Goal: Transaction & Acquisition: Purchase product/service

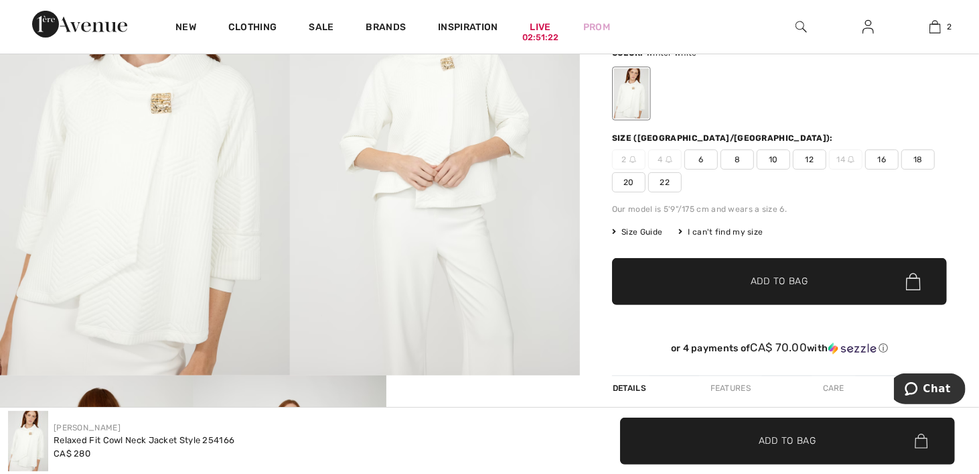
scroll to position [134, 0]
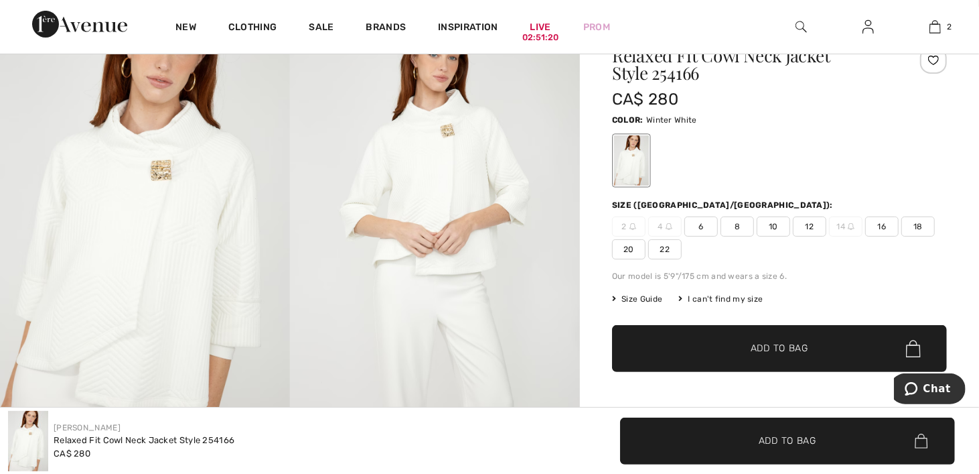
click at [154, 153] on img at bounding box center [145, 224] width 290 height 435
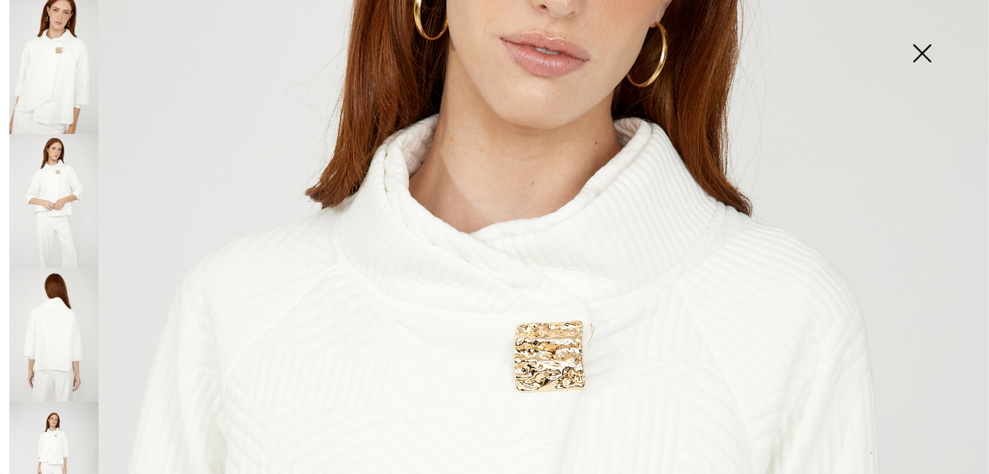
scroll to position [268, 0]
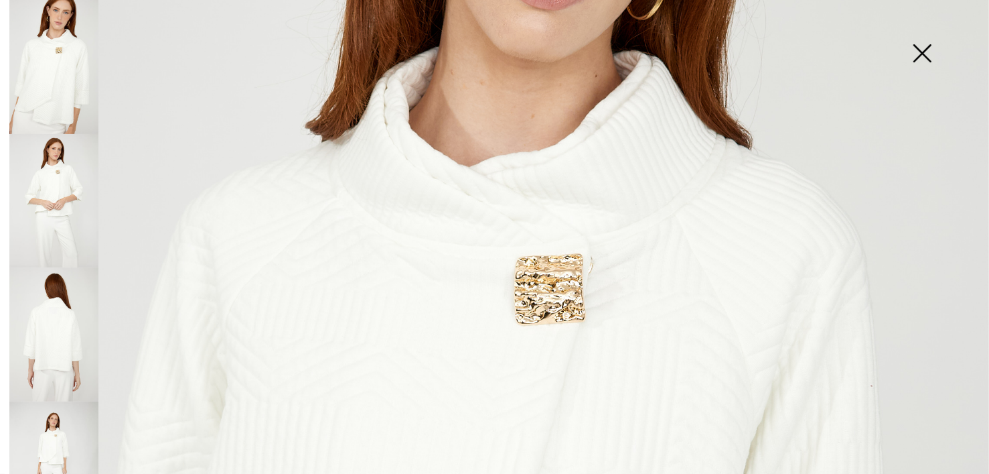
click at [79, 309] on img at bounding box center [53, 334] width 89 height 134
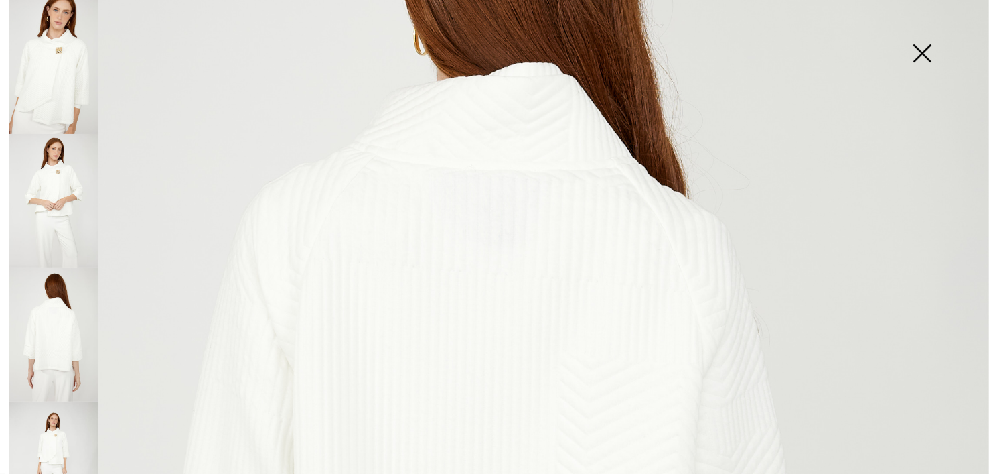
drag, startPoint x: 51, startPoint y: 160, endPoint x: 59, endPoint y: 138, distance: 23.5
click at [51, 160] on img at bounding box center [53, 201] width 89 height 134
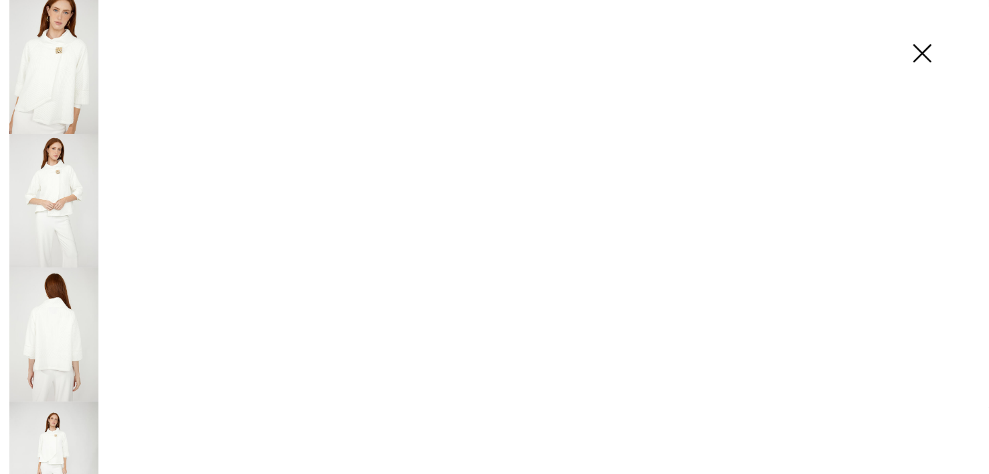
click at [74, 65] on img at bounding box center [53, 67] width 89 height 134
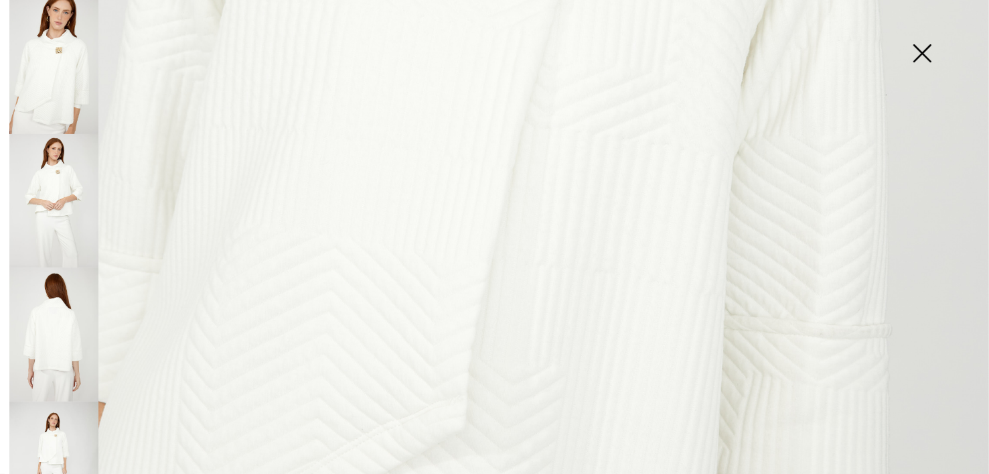
scroll to position [938, 0]
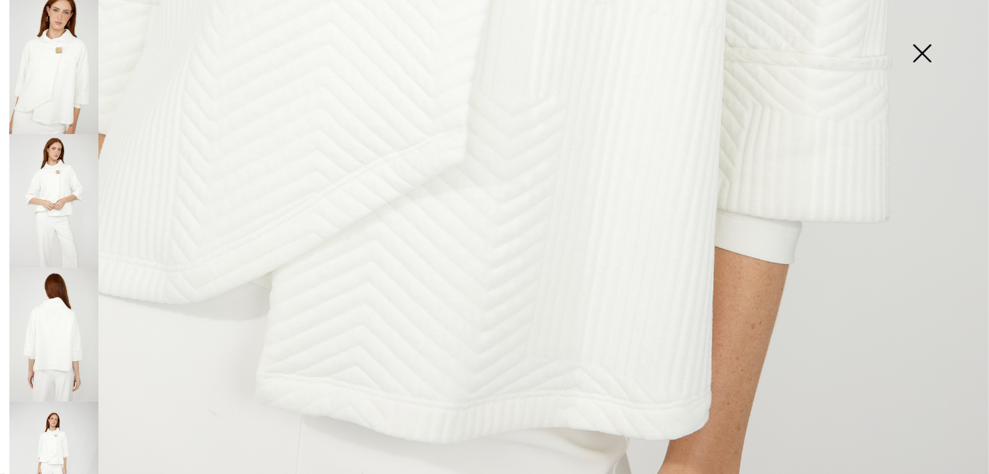
click at [930, 62] on img at bounding box center [922, 54] width 67 height 69
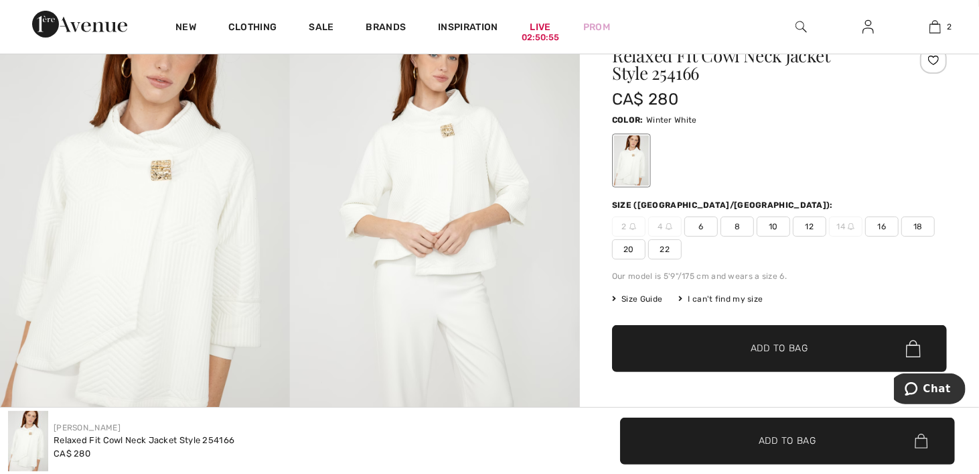
scroll to position [0, 0]
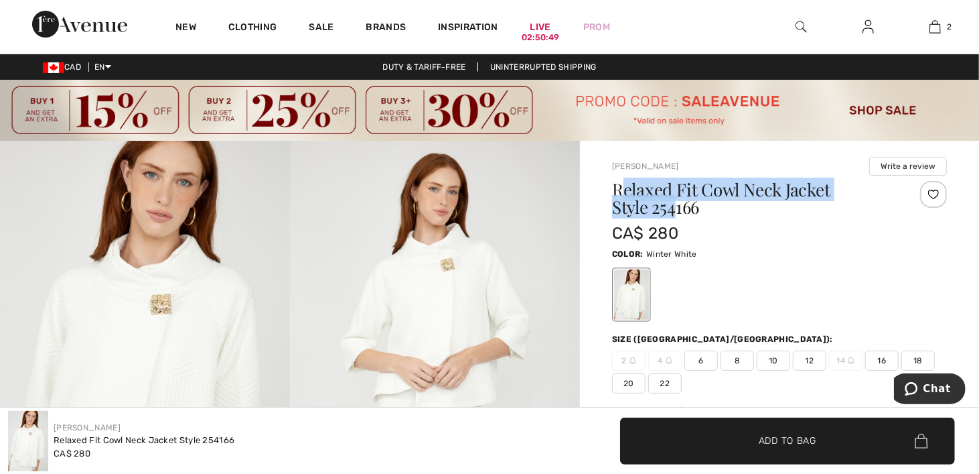
drag, startPoint x: 622, startPoint y: 192, endPoint x: 674, endPoint y: 220, distance: 58.4
click at [674, 220] on div "Relaxed Fit Cowl Neck Jacket Style 254166" at bounding box center [751, 201] width 279 height 40
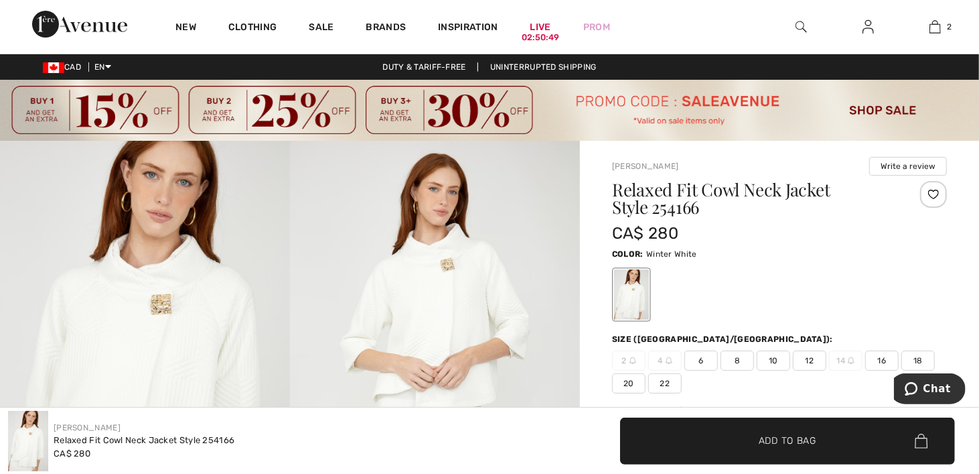
click at [720, 226] on div "CA$ 280" at bounding box center [751, 233] width 279 height 24
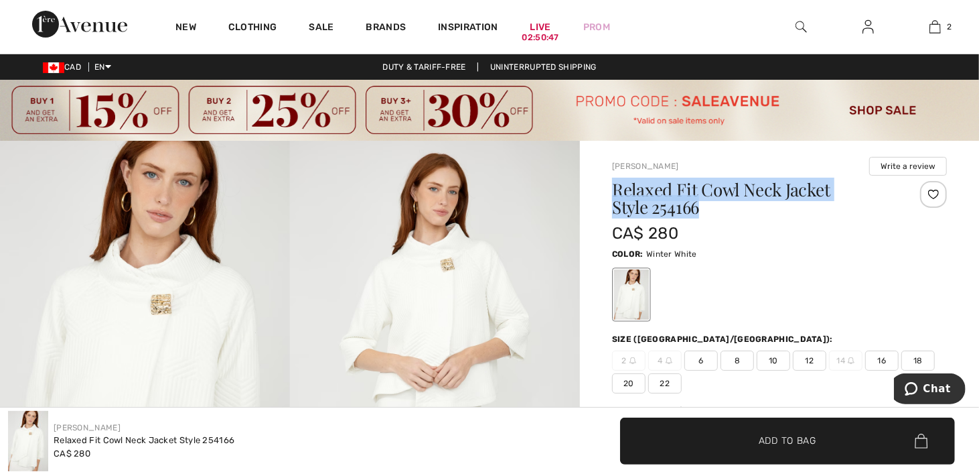
drag, startPoint x: 678, startPoint y: 206, endPoint x: 616, endPoint y: 192, distance: 64.0
click at [616, 192] on h1 "Relaxed Fit Cowl Neck Jacket Style 254166" at bounding box center [751, 198] width 279 height 35
copy h1 "Relaxed Fit Cowl Neck Jacket Style 254166"
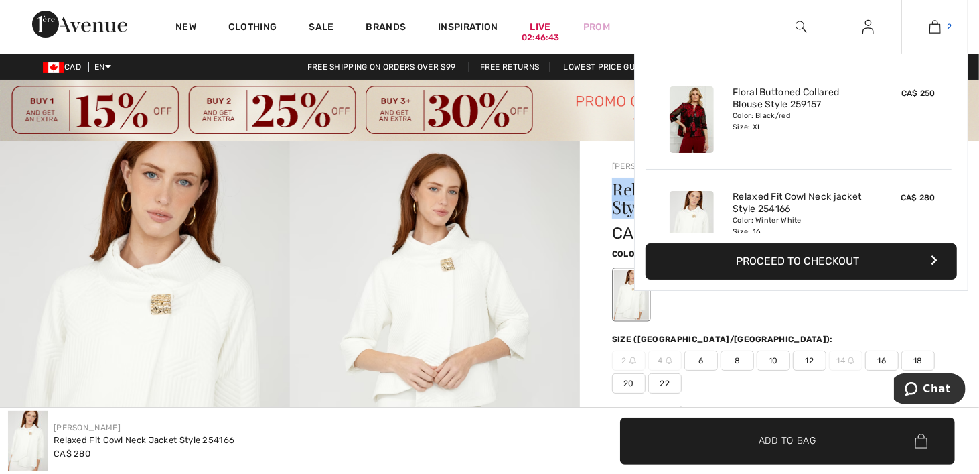
click at [937, 22] on img at bounding box center [935, 27] width 11 height 16
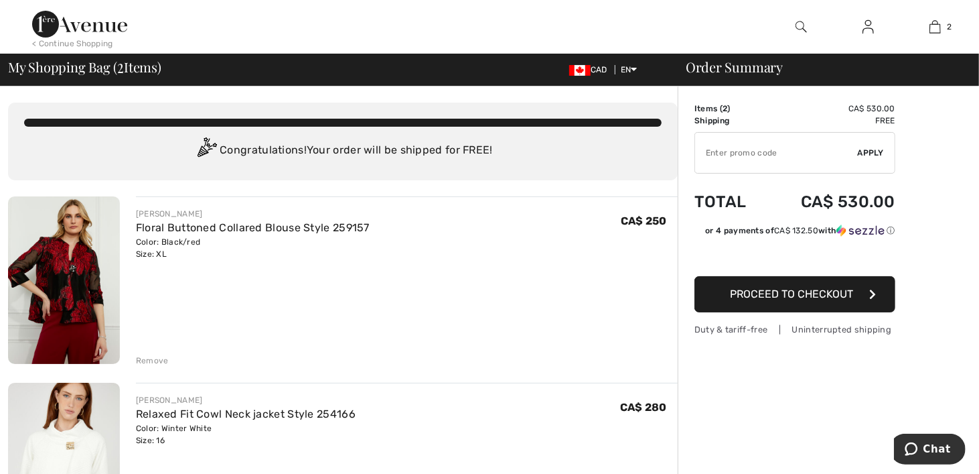
click at [94, 27] on img at bounding box center [79, 24] width 95 height 27
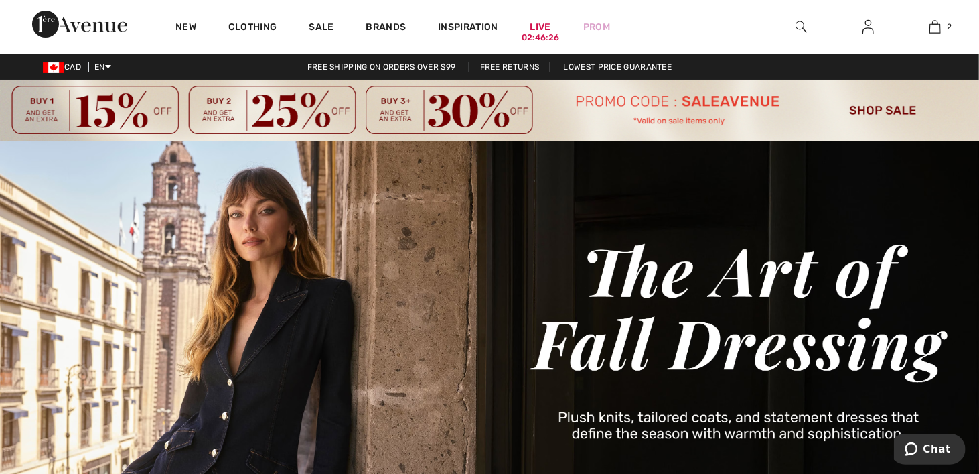
click at [895, 107] on img at bounding box center [489, 110] width 979 height 61
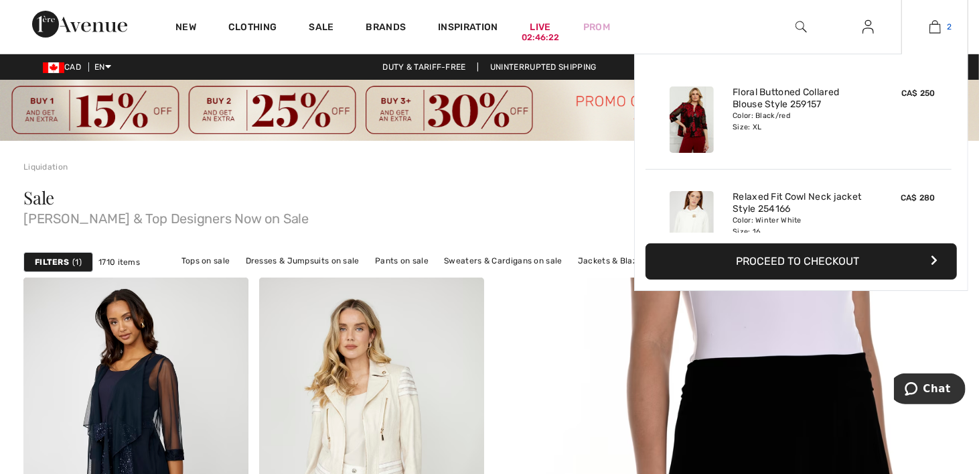
click at [944, 25] on link "2" at bounding box center [935, 27] width 66 height 16
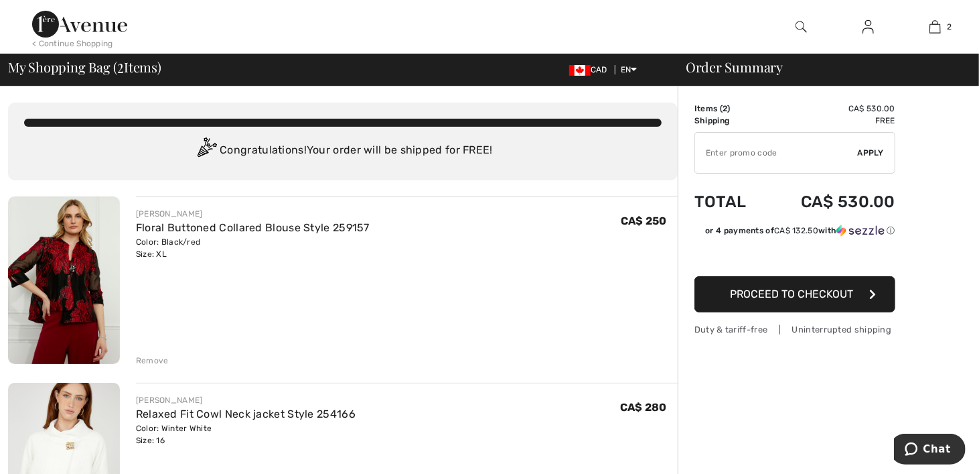
click at [756, 153] on input "TEXT" at bounding box center [776, 153] width 163 height 40
type input "SALEAVENUE"
click at [867, 155] on span "Apply" at bounding box center [871, 153] width 27 height 12
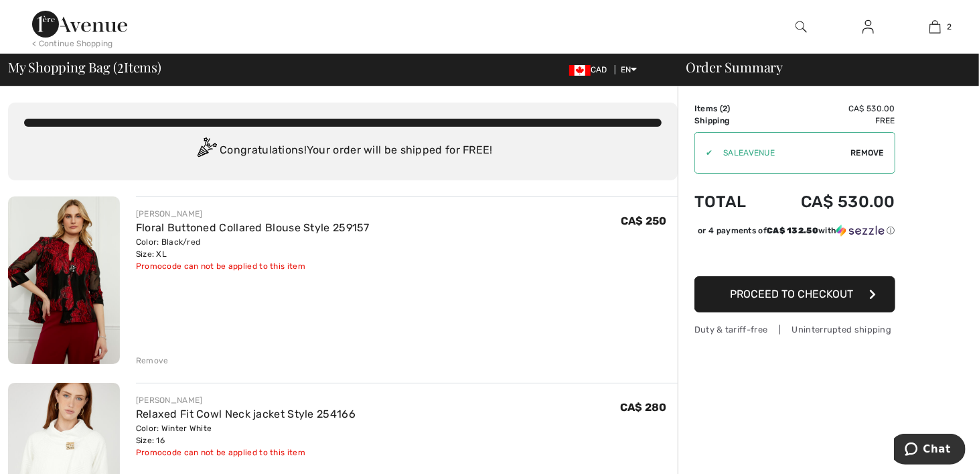
click at [821, 300] on span "Proceed to Checkout" at bounding box center [791, 293] width 123 height 13
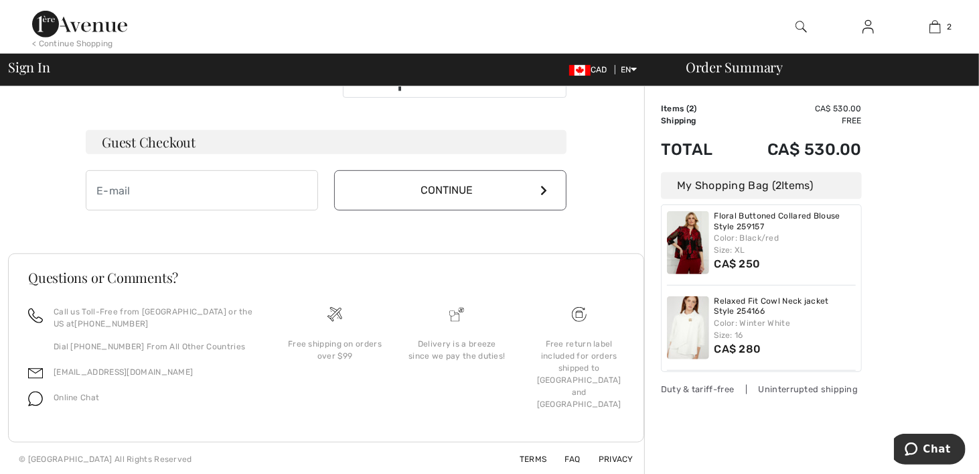
scroll to position [110, 0]
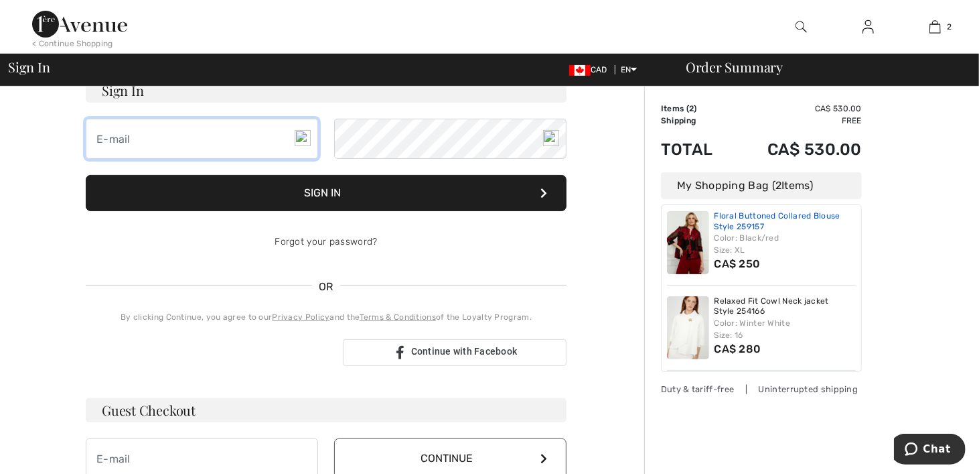
type input "aris22@cogeco.ca"
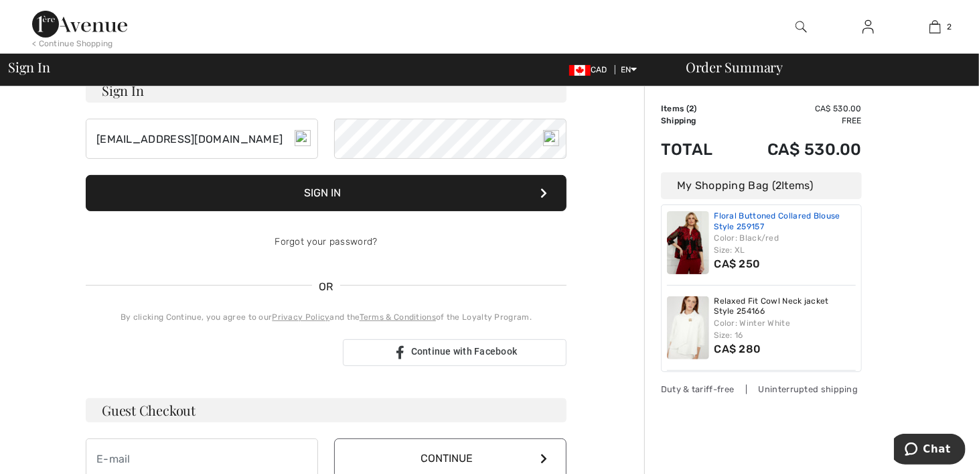
click at [754, 218] on link "Floral Buttoned Collared Blouse Style 259157" at bounding box center [786, 221] width 142 height 21
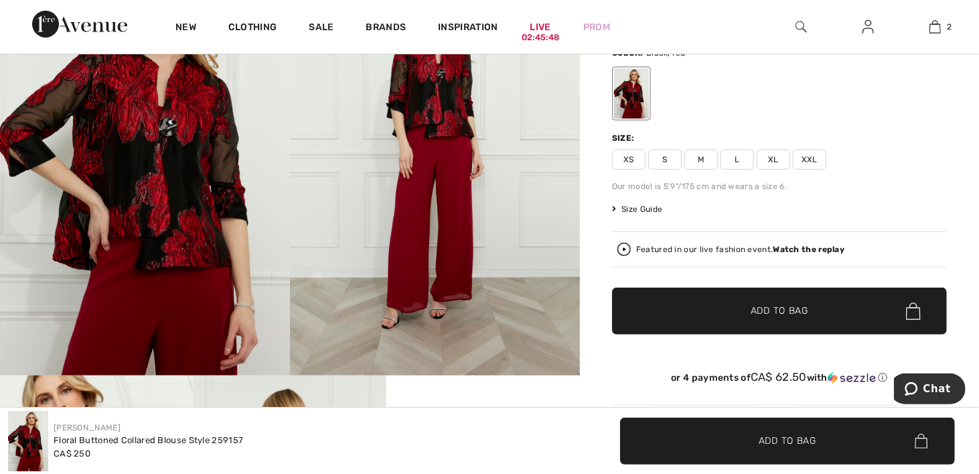
scroll to position [67, 0]
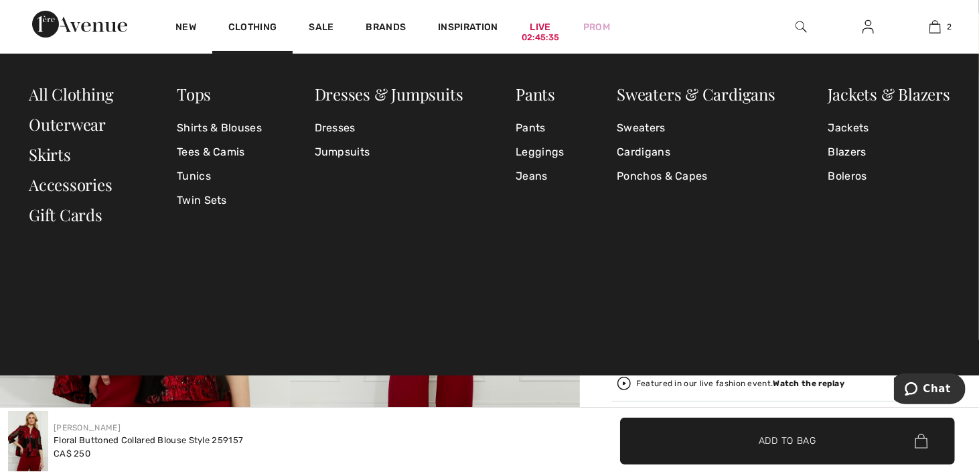
click at [99, 27] on img at bounding box center [79, 24] width 95 height 27
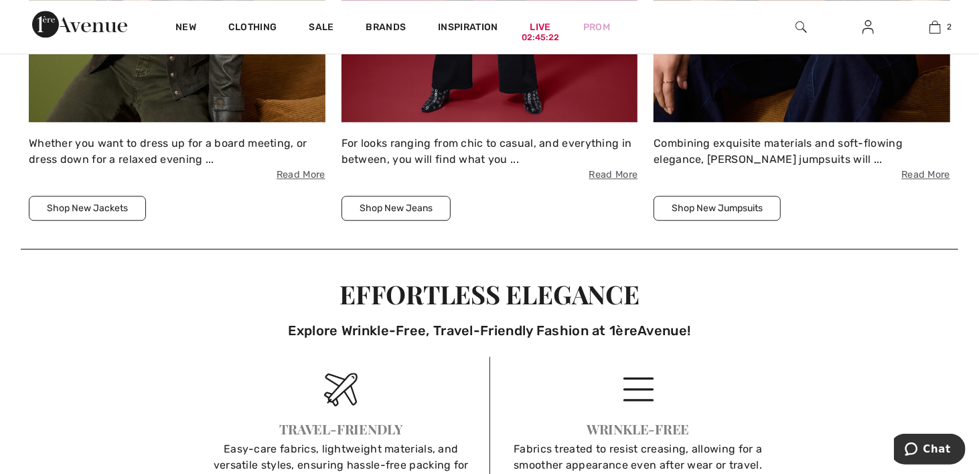
scroll to position [2077, 0]
click at [121, 204] on button "Shop New Jackets" at bounding box center [87, 207] width 117 height 25
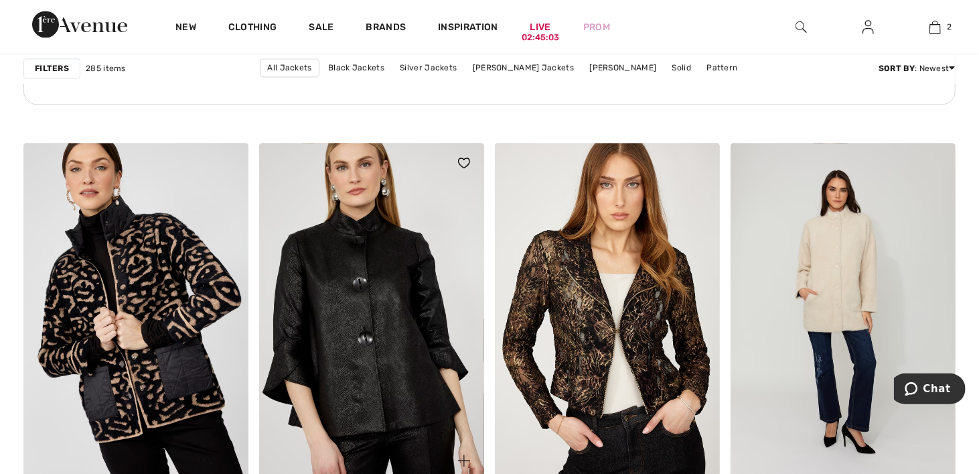
scroll to position [2010, 0]
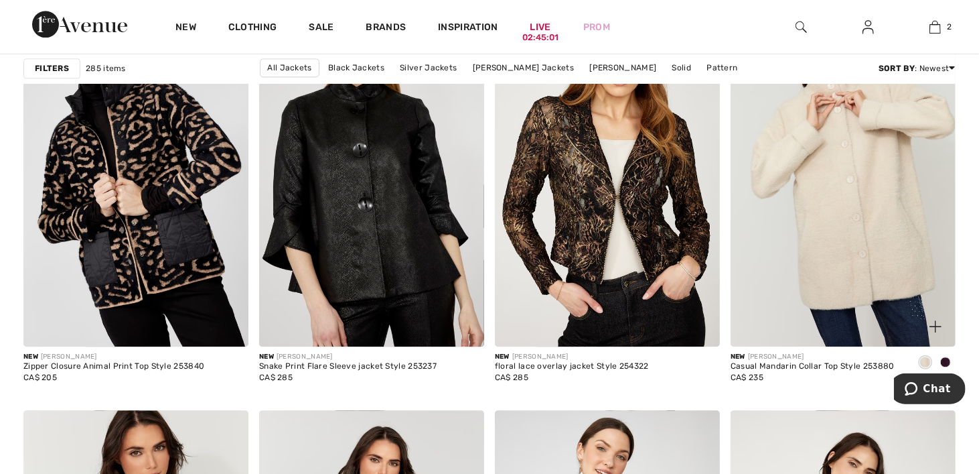
click at [827, 188] on img at bounding box center [843, 178] width 225 height 338
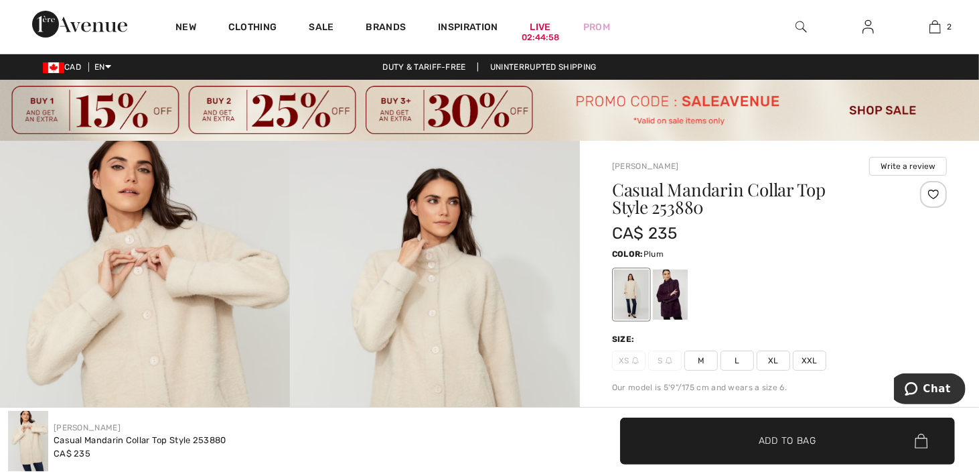
click at [678, 303] on div at bounding box center [670, 295] width 35 height 50
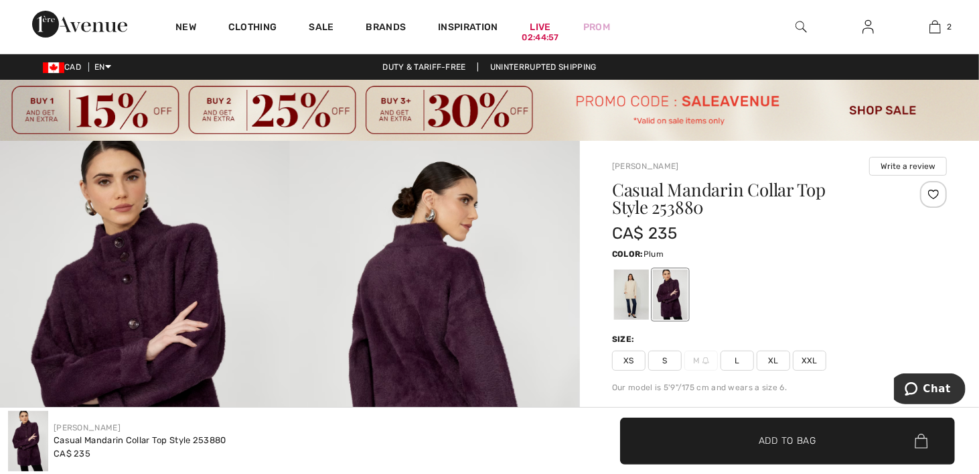
scroll to position [134, 0]
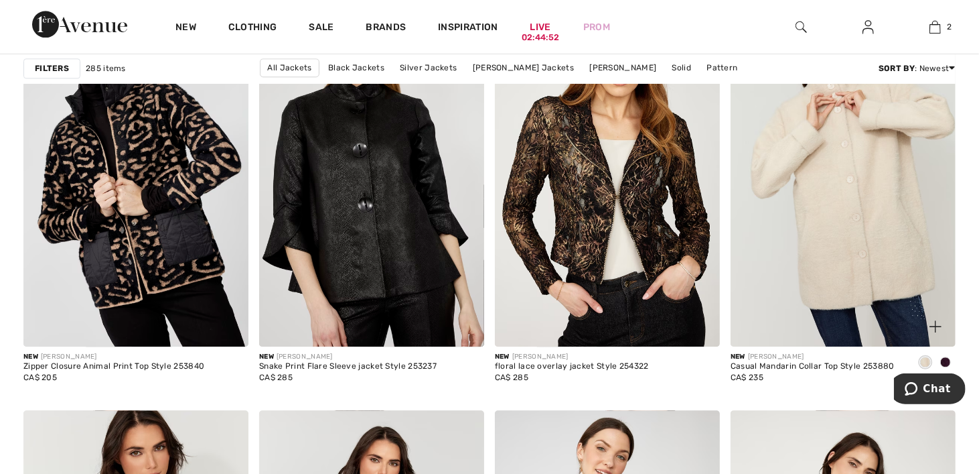
click at [827, 194] on img at bounding box center [843, 178] width 225 height 338
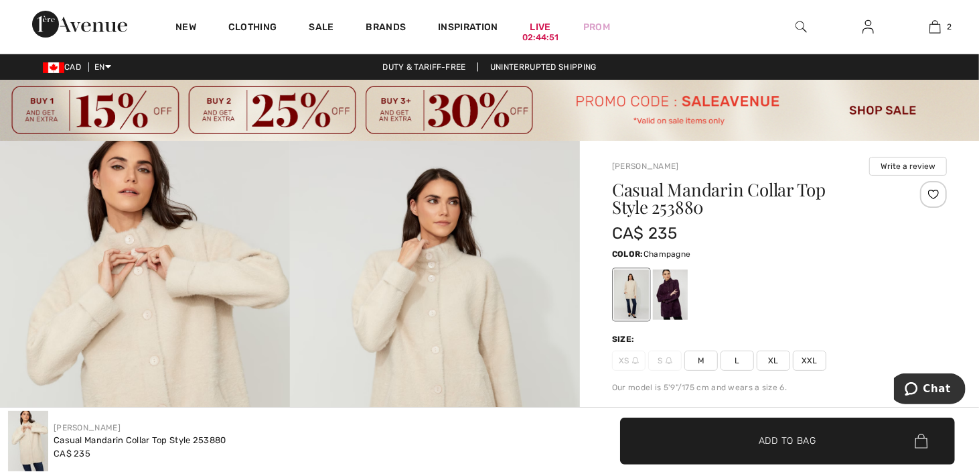
click at [627, 295] on div at bounding box center [631, 295] width 35 height 50
click at [31, 441] on img at bounding box center [28, 441] width 40 height 60
click at [409, 264] on img at bounding box center [435, 358] width 290 height 435
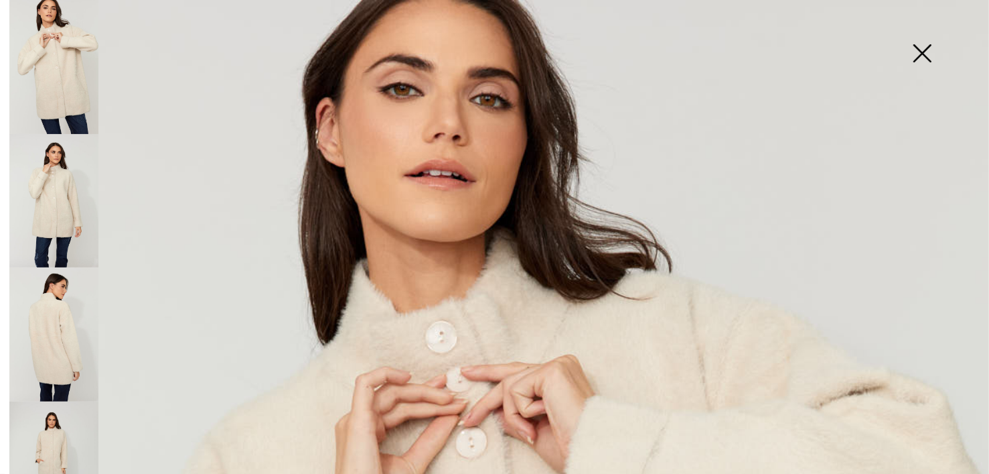
click at [65, 322] on img at bounding box center [53, 334] width 89 height 134
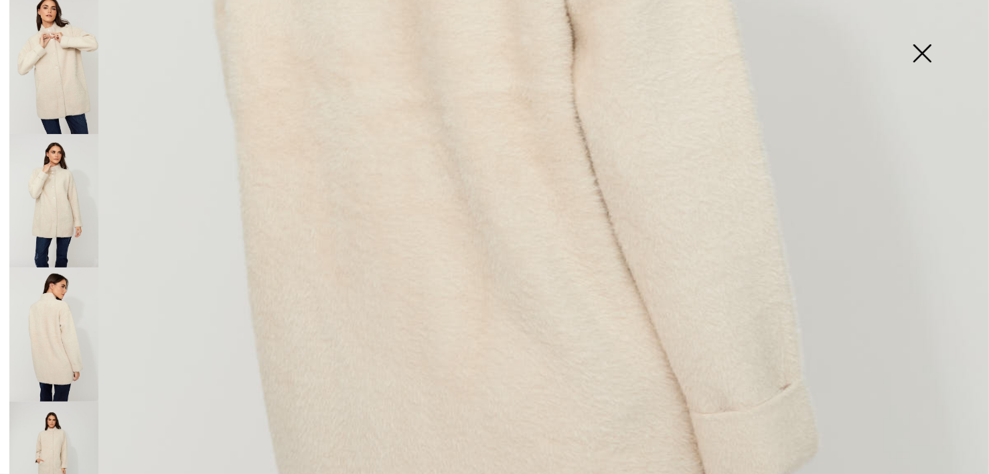
scroll to position [871, 0]
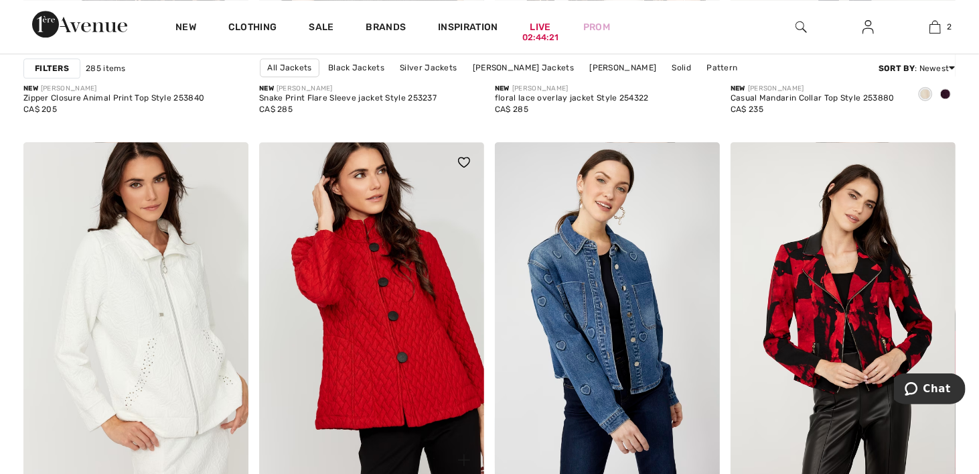
scroll to position [2412, 0]
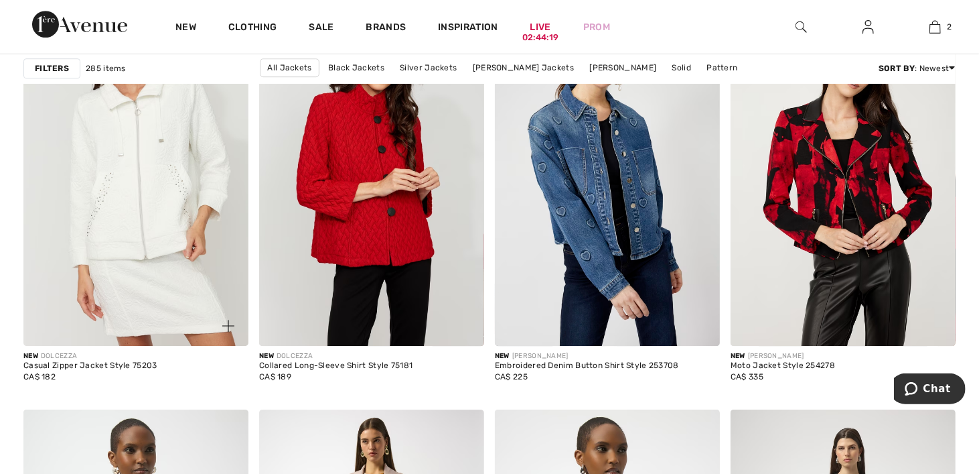
click at [178, 196] on img at bounding box center [135, 177] width 225 height 338
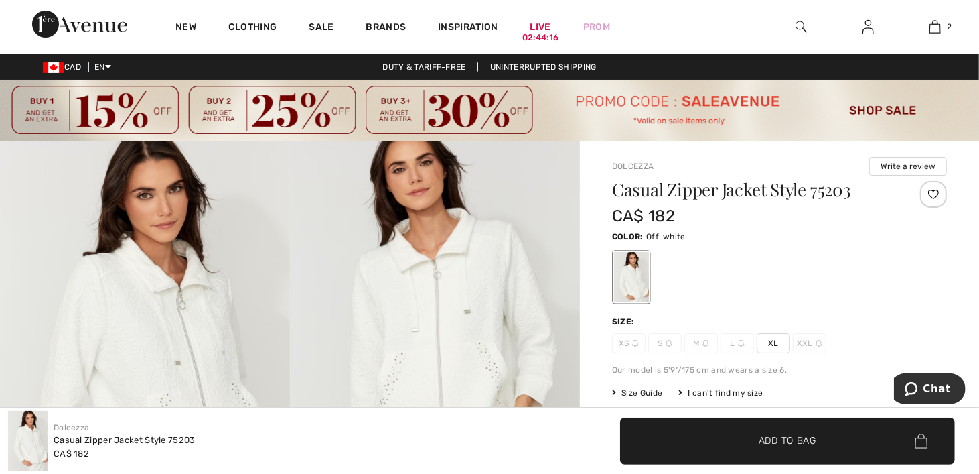
scroll to position [134, 0]
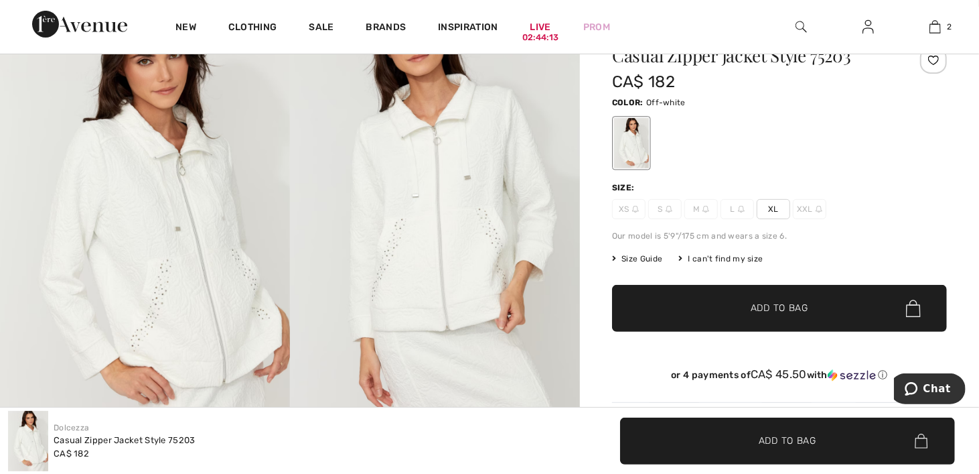
click at [772, 206] on span "XL" at bounding box center [773, 209] width 33 height 20
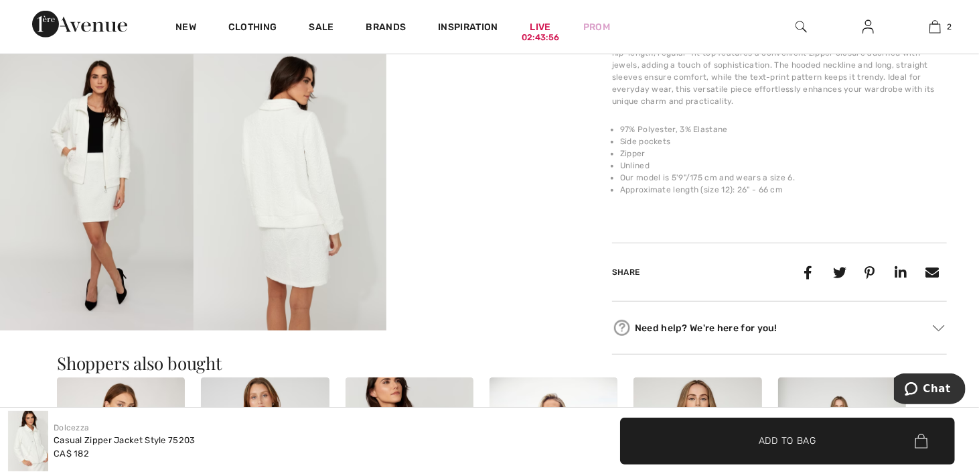
scroll to position [67, 0]
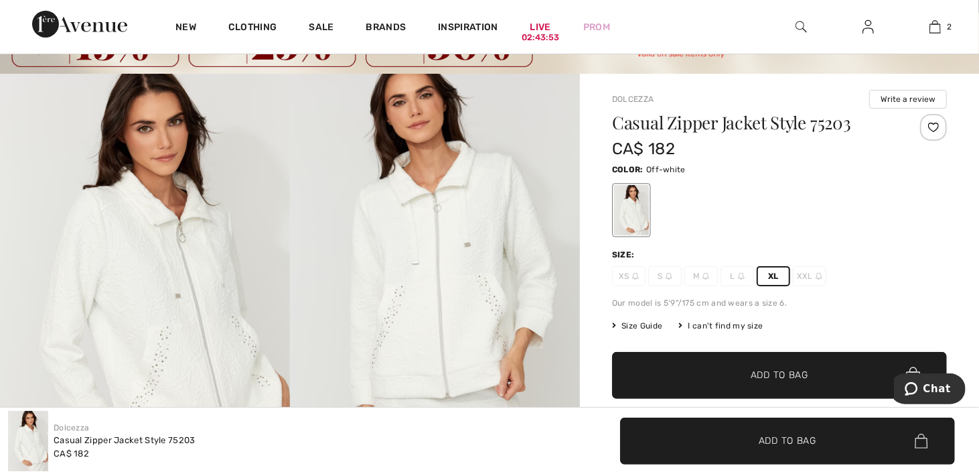
click at [777, 387] on span "✔ Added to Bag Add to Bag" at bounding box center [779, 375] width 335 height 47
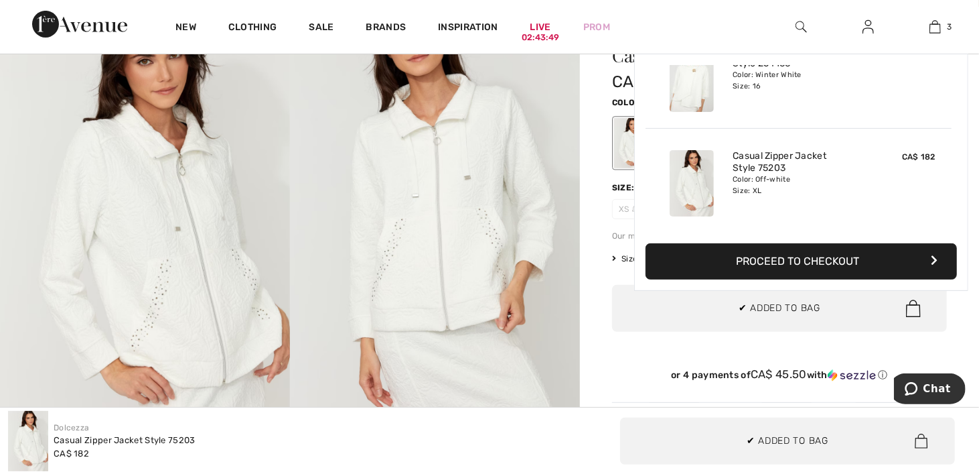
scroll to position [201, 0]
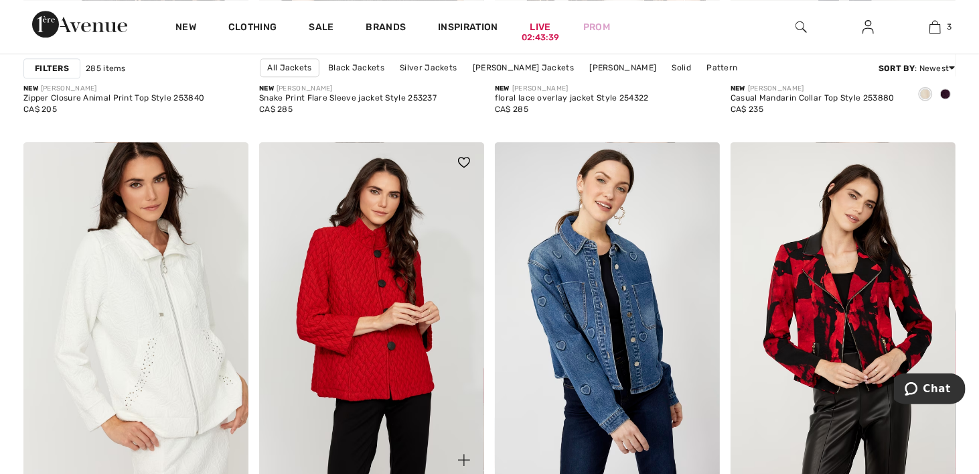
scroll to position [2412, 0]
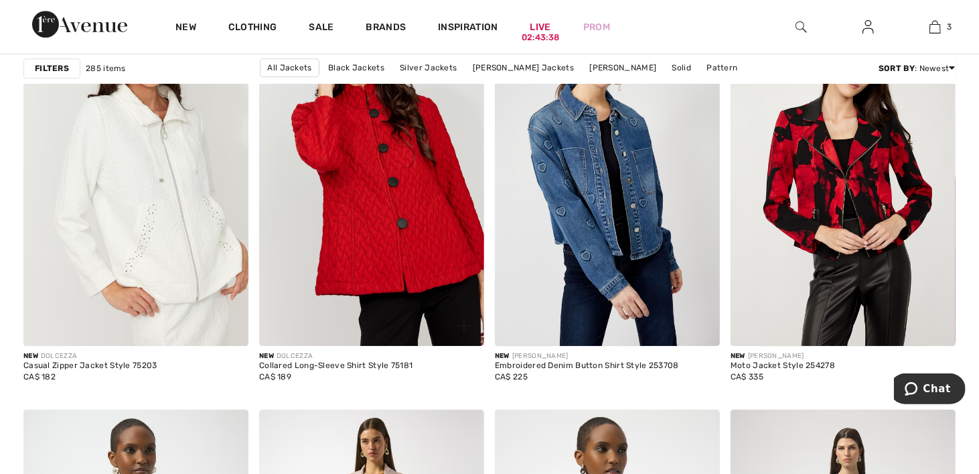
click at [401, 212] on img at bounding box center [371, 177] width 225 height 338
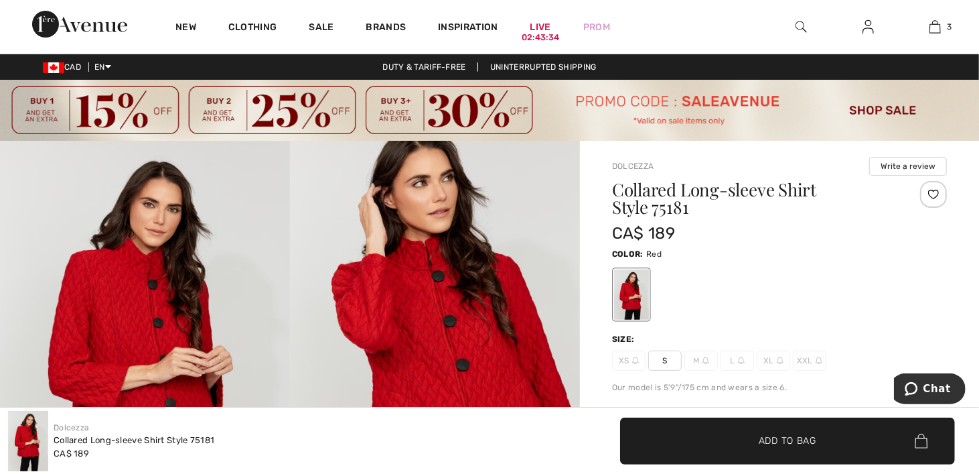
scroll to position [134, 0]
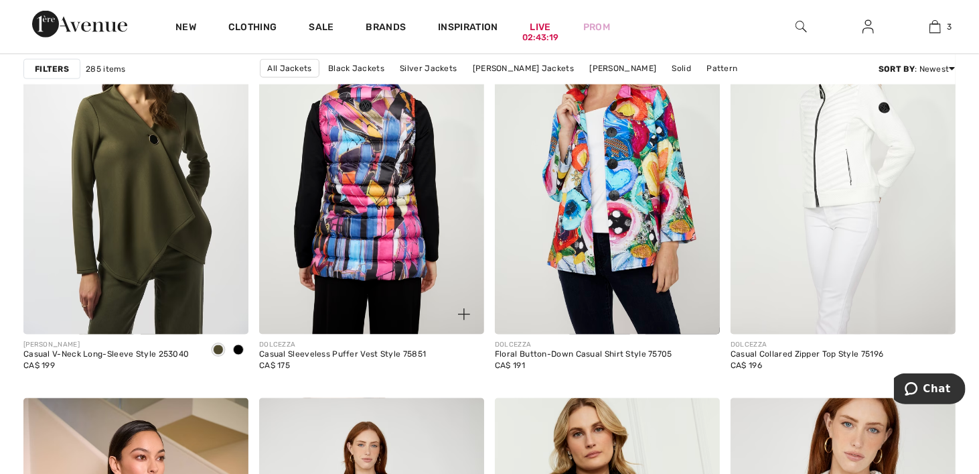
scroll to position [4354, 0]
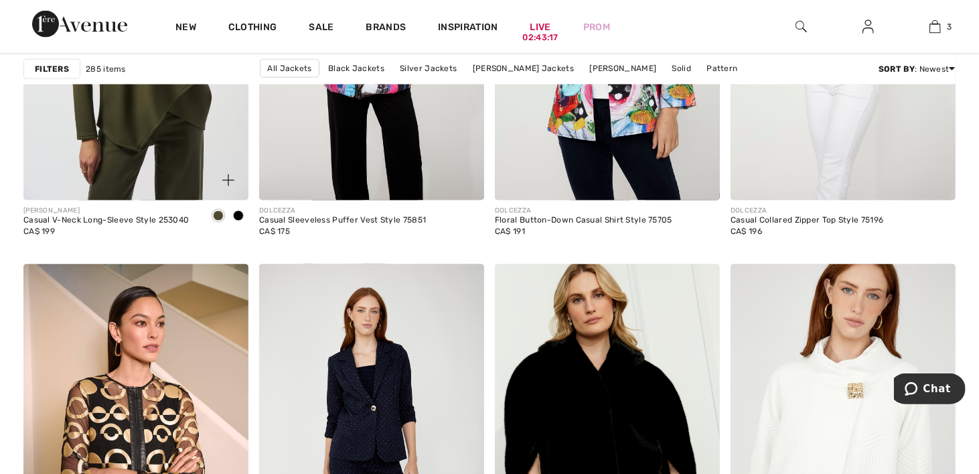
click at [236, 214] on span at bounding box center [238, 215] width 11 height 11
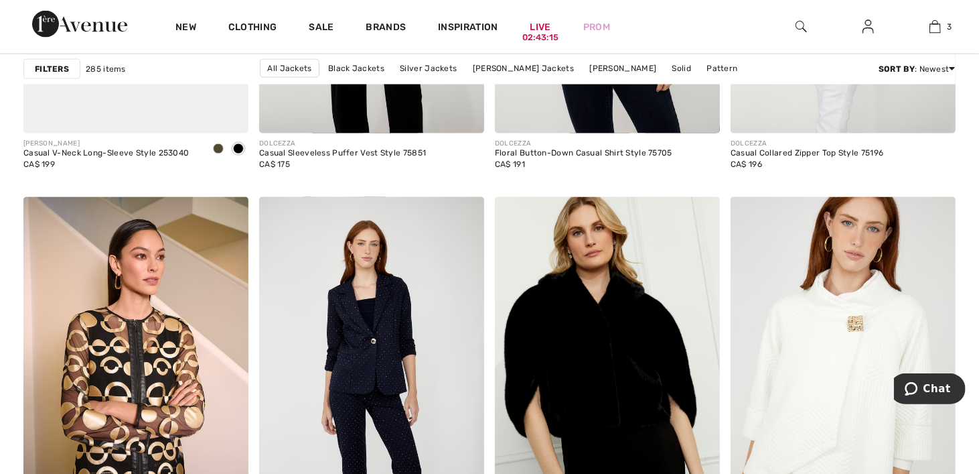
scroll to position [4153, 0]
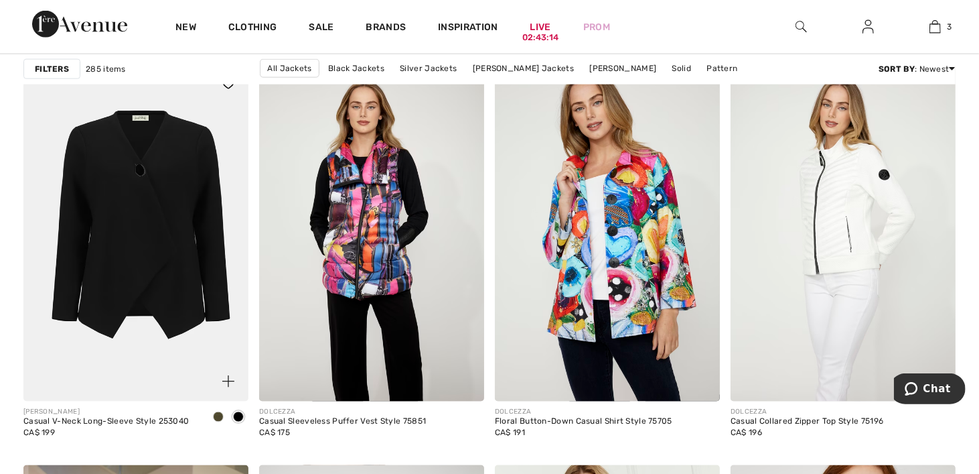
click at [186, 206] on img at bounding box center [135, 233] width 225 height 338
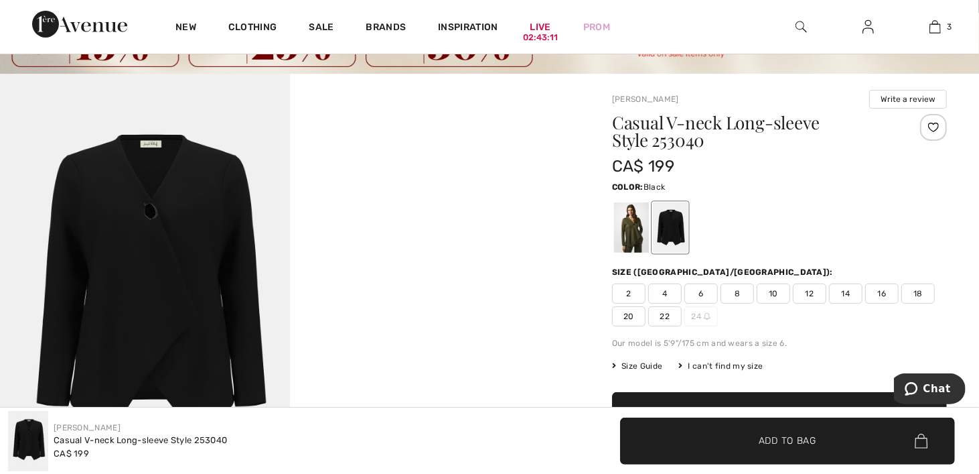
scroll to position [268, 0]
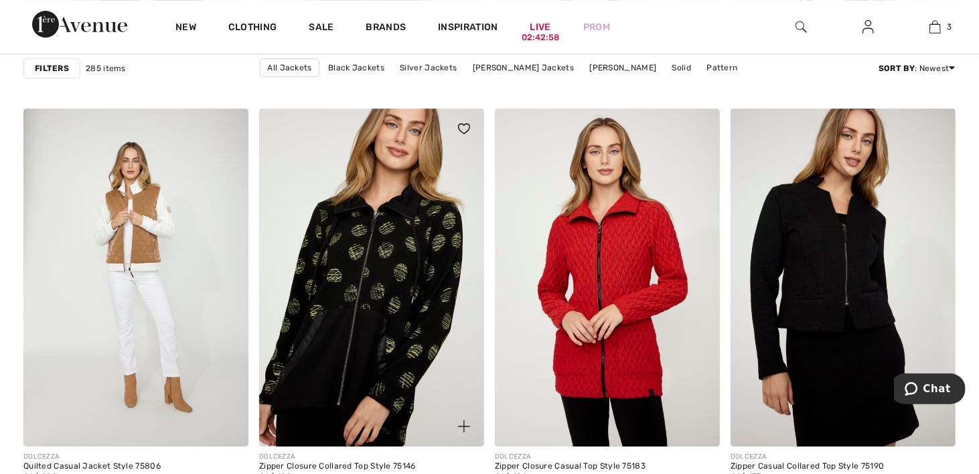
scroll to position [6230, 0]
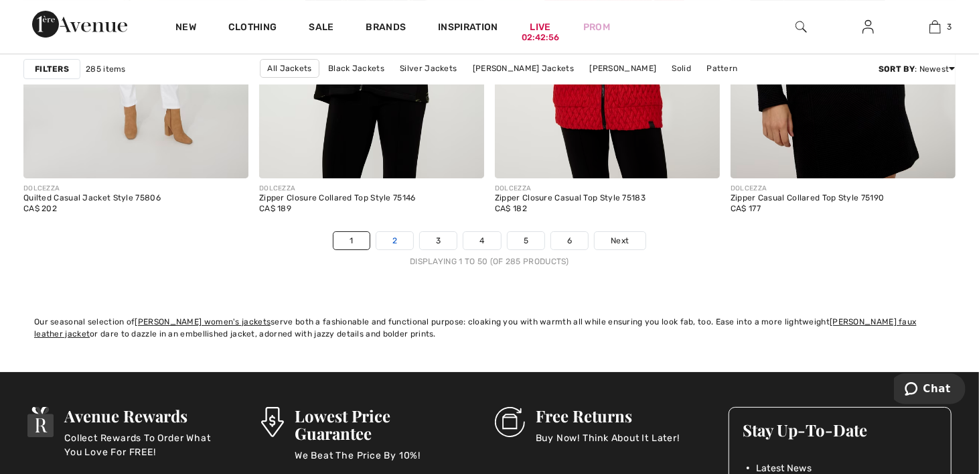
click at [403, 240] on link "2" at bounding box center [394, 240] width 37 height 17
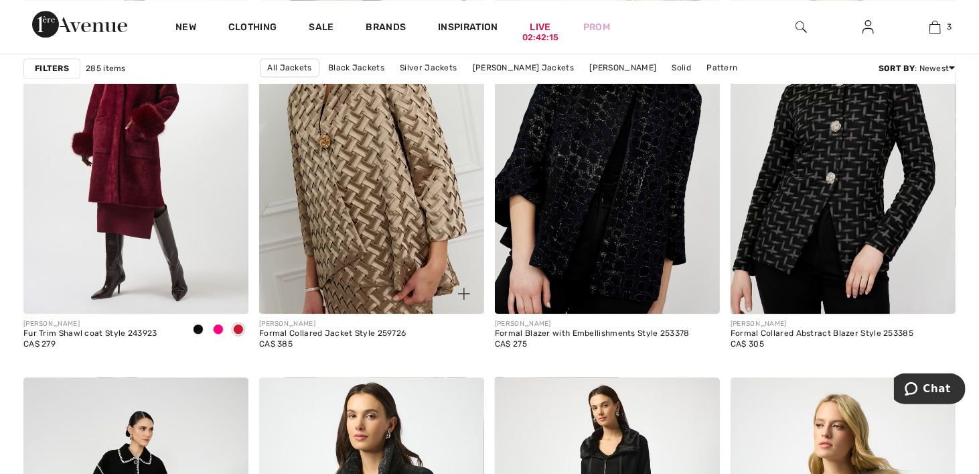
scroll to position [5225, 0]
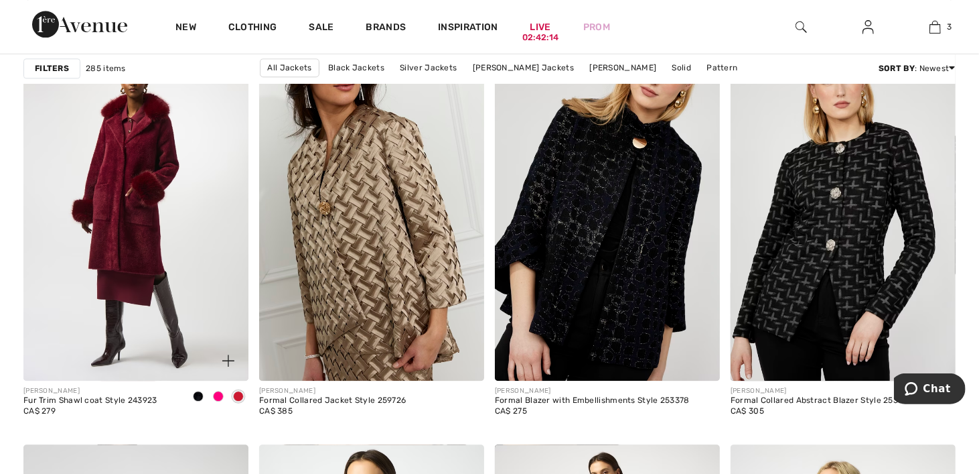
click at [219, 397] on span at bounding box center [218, 396] width 11 height 11
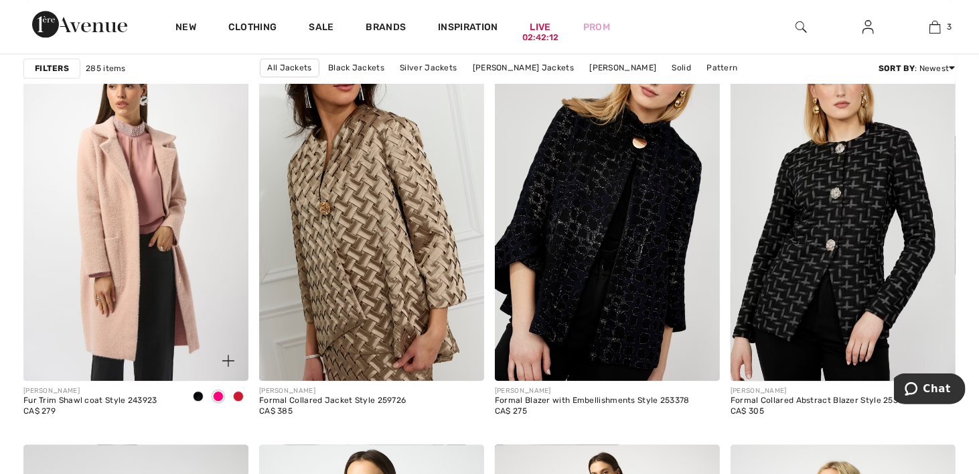
click at [240, 396] on span at bounding box center [238, 396] width 11 height 11
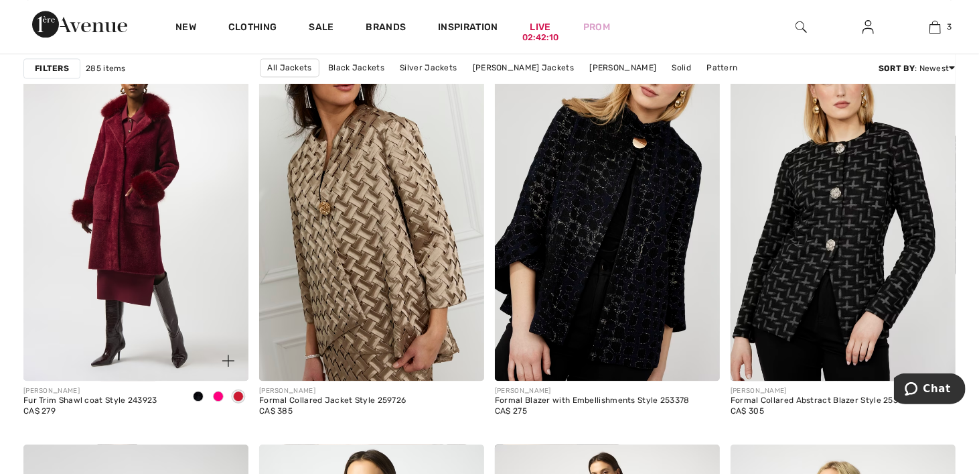
click at [222, 394] on span at bounding box center [218, 396] width 11 height 11
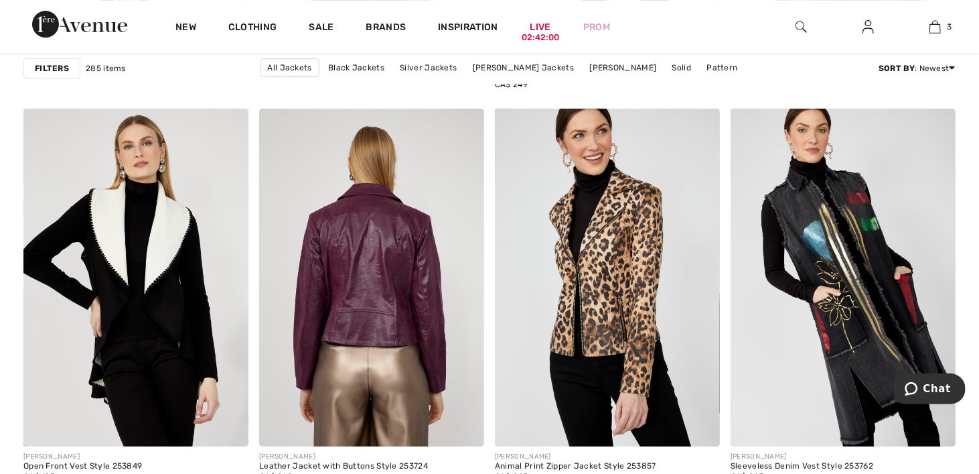
scroll to position [6297, 0]
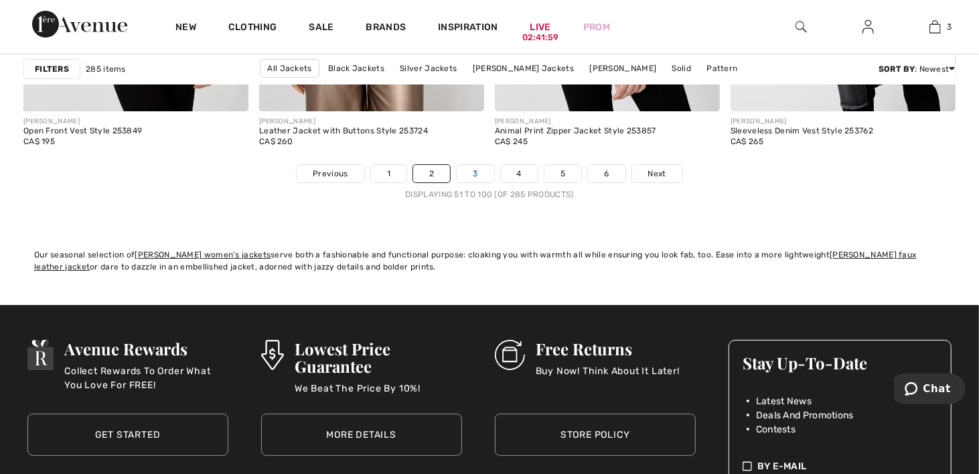
click at [474, 173] on link "3" at bounding box center [475, 173] width 37 height 17
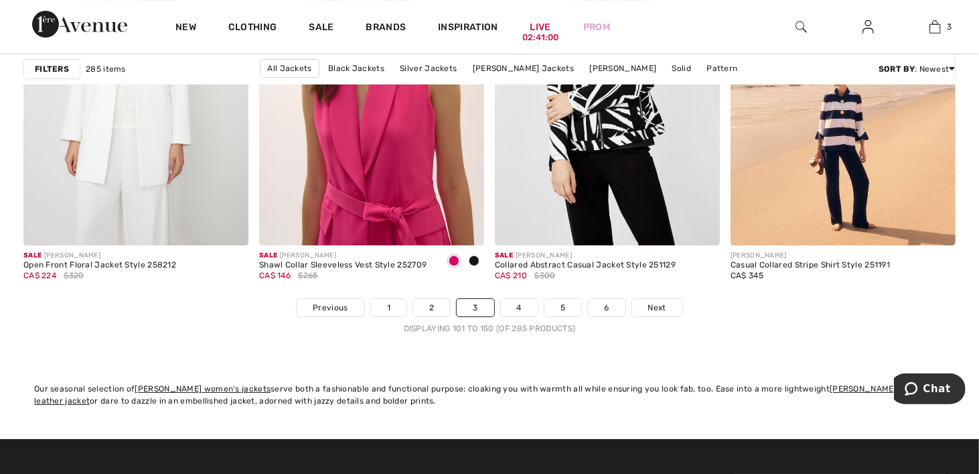
scroll to position [6297, 0]
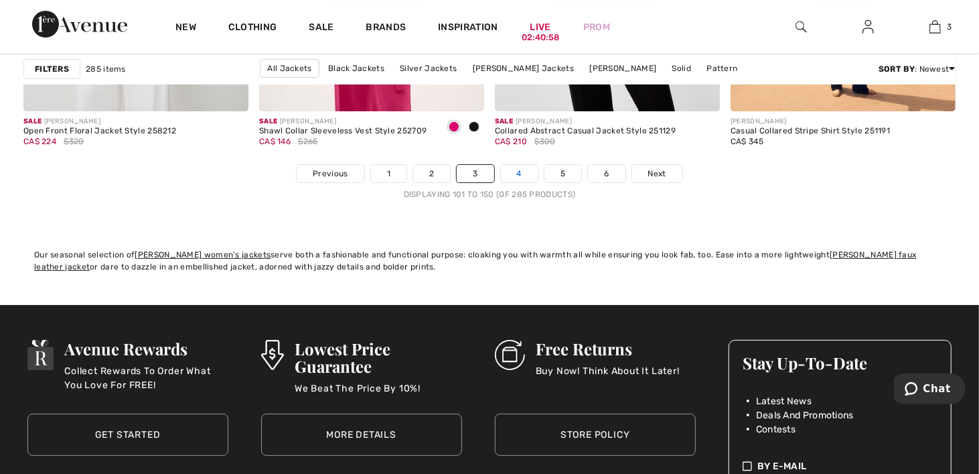
click at [518, 175] on link "4" at bounding box center [519, 173] width 37 height 17
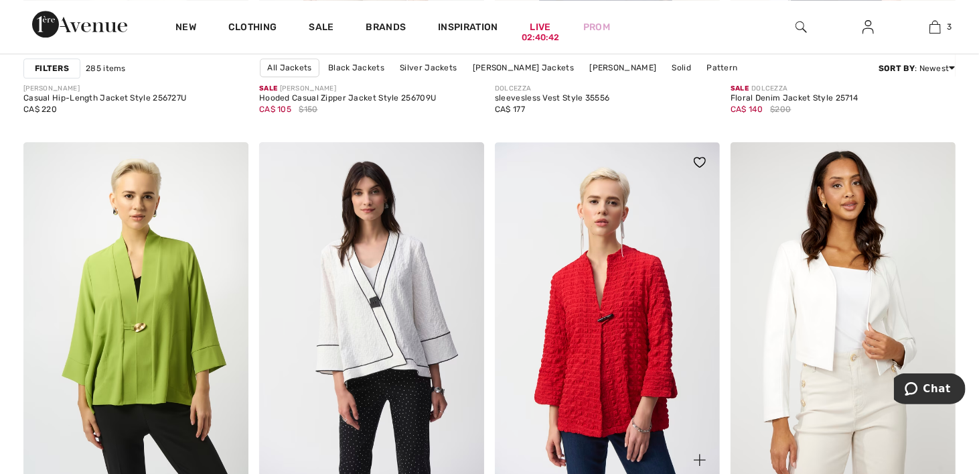
scroll to position [2412, 0]
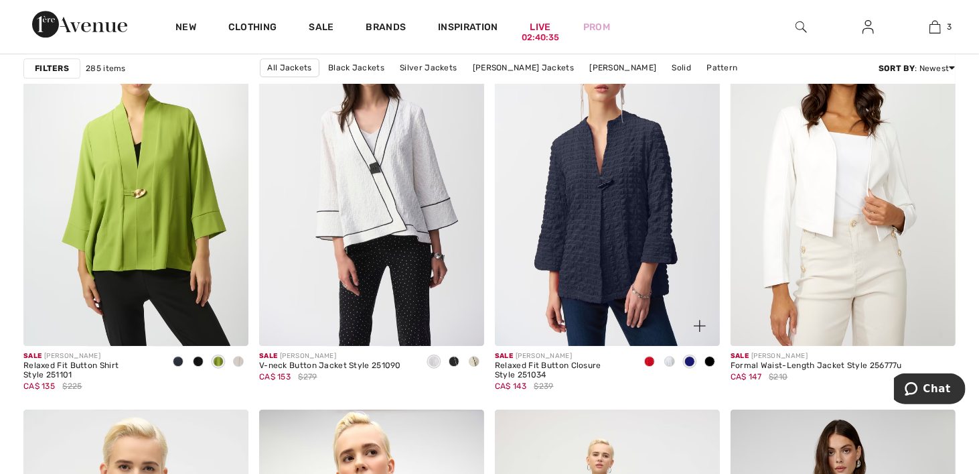
click at [673, 360] on span at bounding box center [670, 361] width 11 height 11
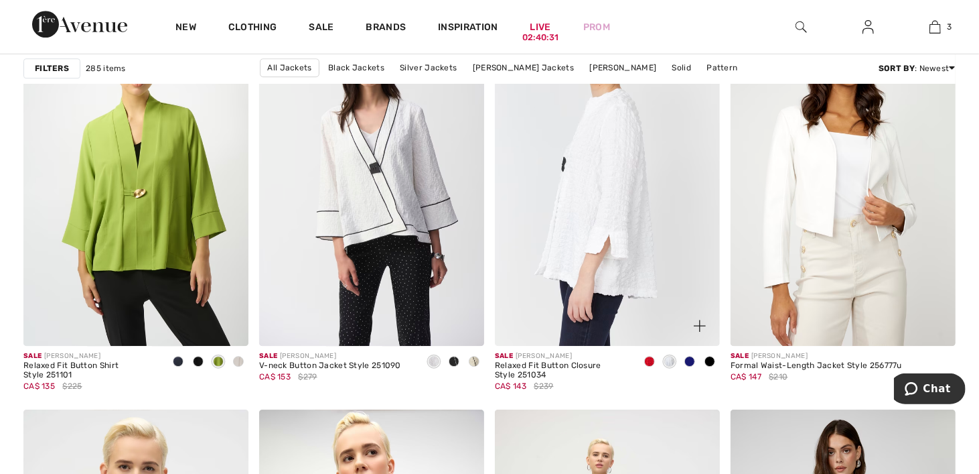
click at [598, 214] on img at bounding box center [607, 177] width 225 height 338
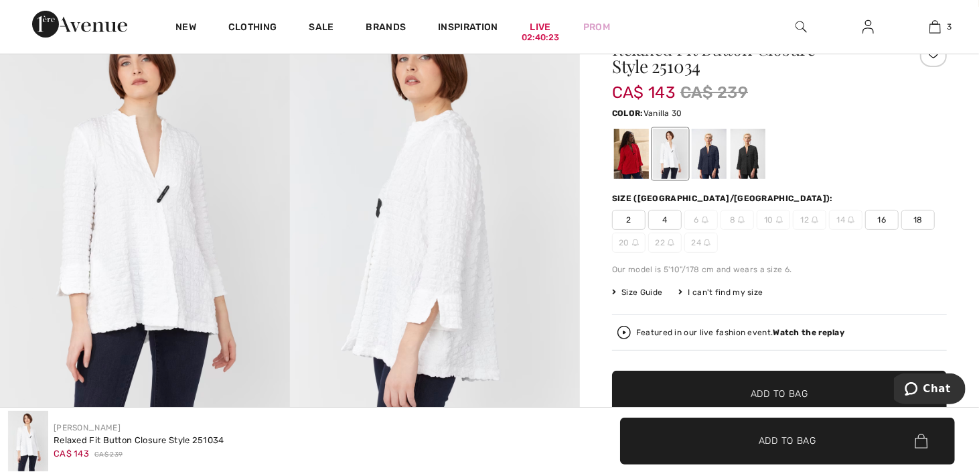
click at [887, 220] on span "16" at bounding box center [881, 220] width 33 height 20
click at [811, 391] on span "✔ Added to Bag Add to Bag" at bounding box center [779, 393] width 335 height 47
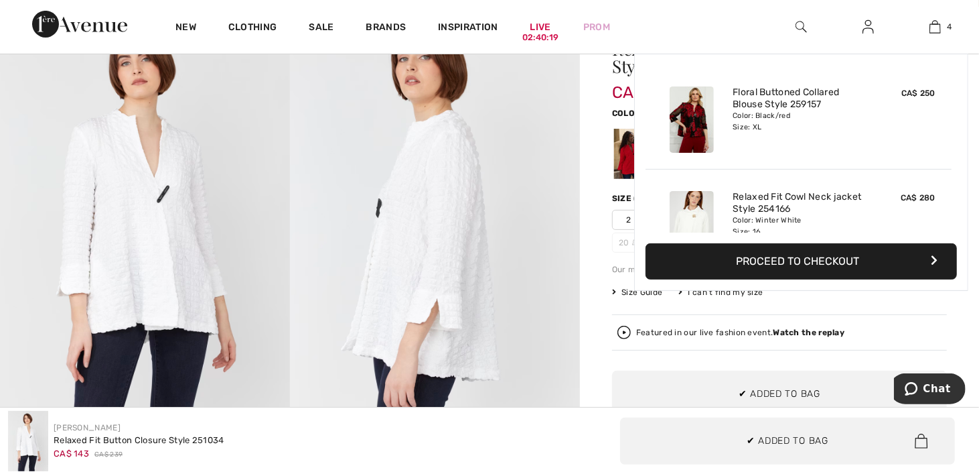
scroll to position [250, 0]
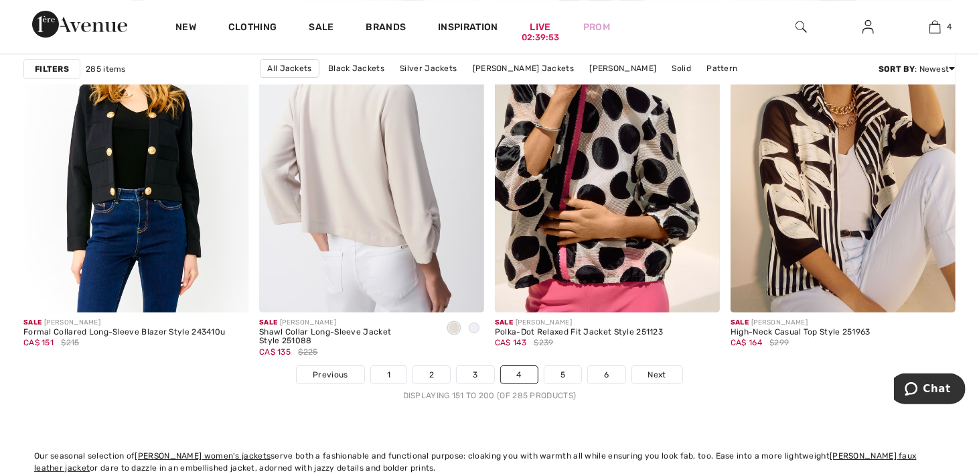
scroll to position [6364, 0]
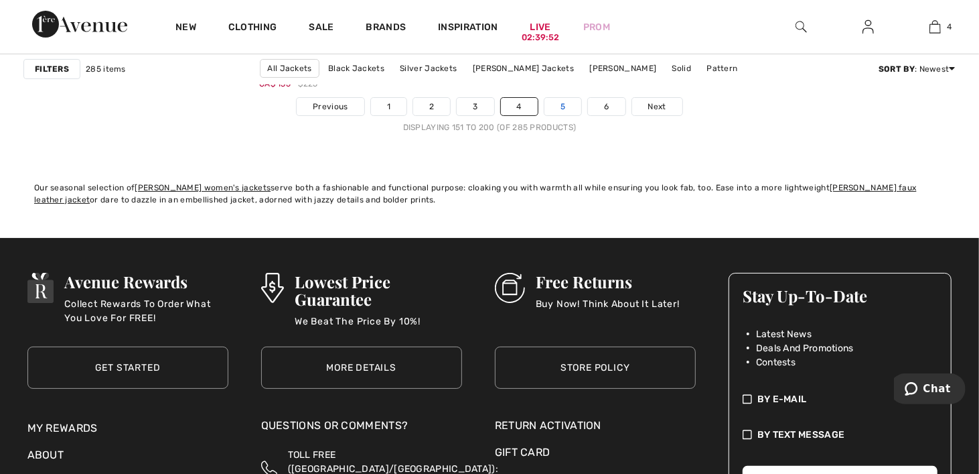
click at [558, 111] on link "5" at bounding box center [563, 106] width 37 height 17
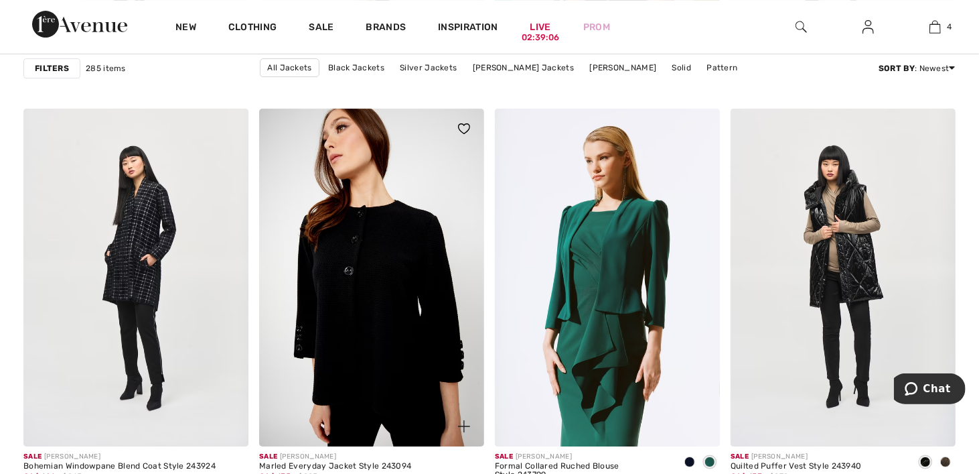
scroll to position [6163, 0]
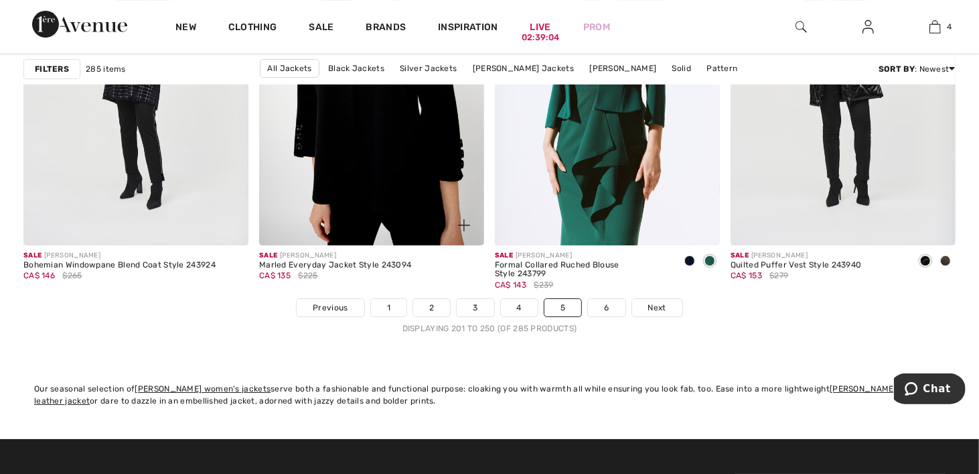
click at [387, 191] on img at bounding box center [371, 77] width 225 height 338
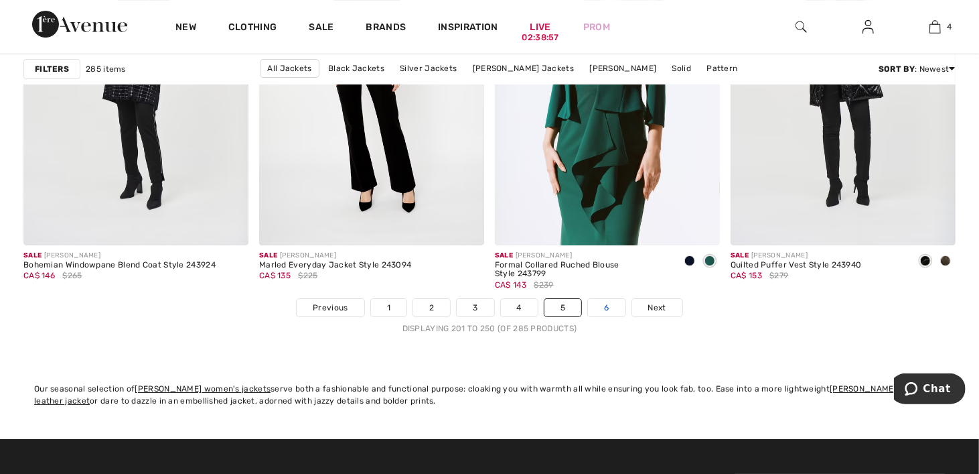
click at [606, 304] on link "6" at bounding box center [606, 307] width 37 height 17
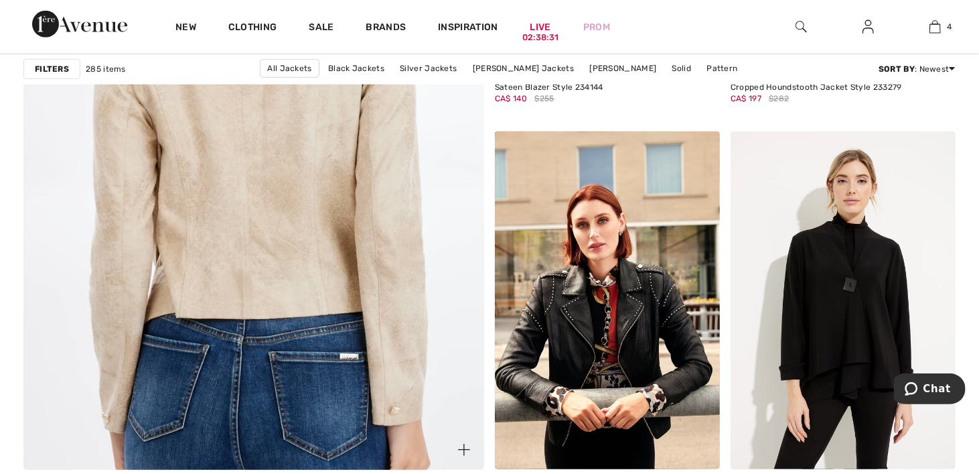
scroll to position [3818, 0]
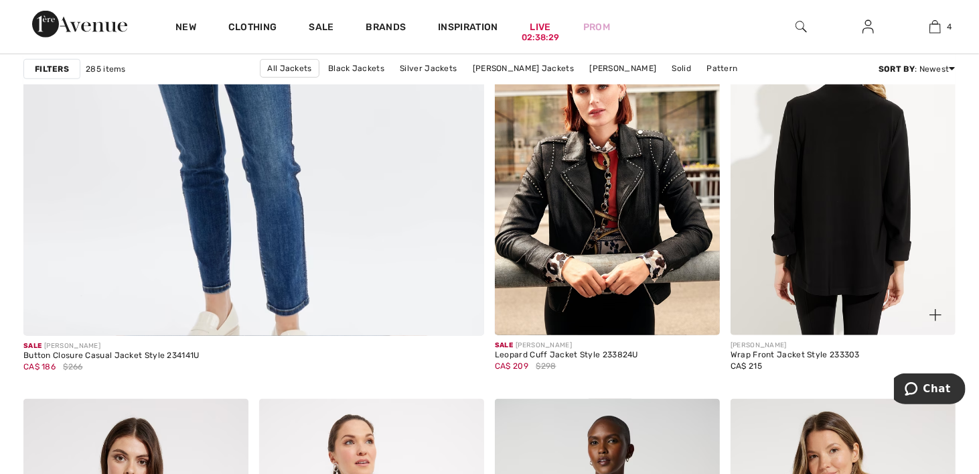
click at [826, 208] on img at bounding box center [843, 166] width 225 height 338
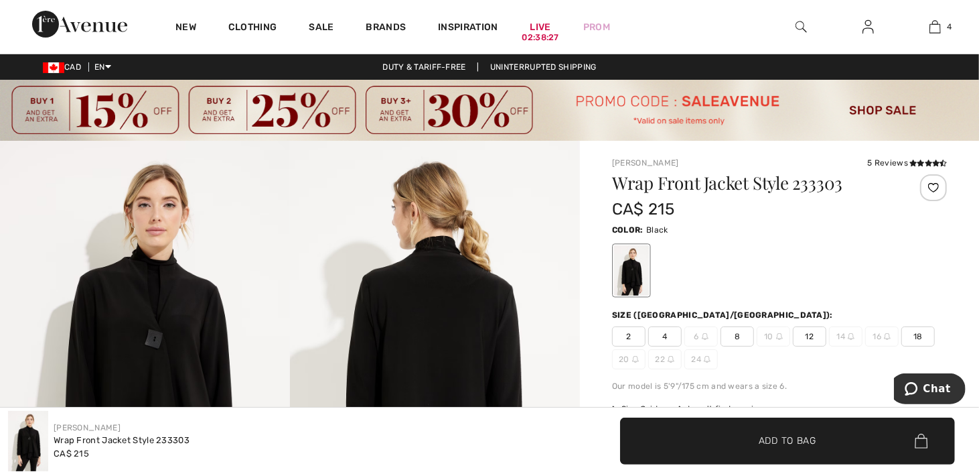
scroll to position [134, 0]
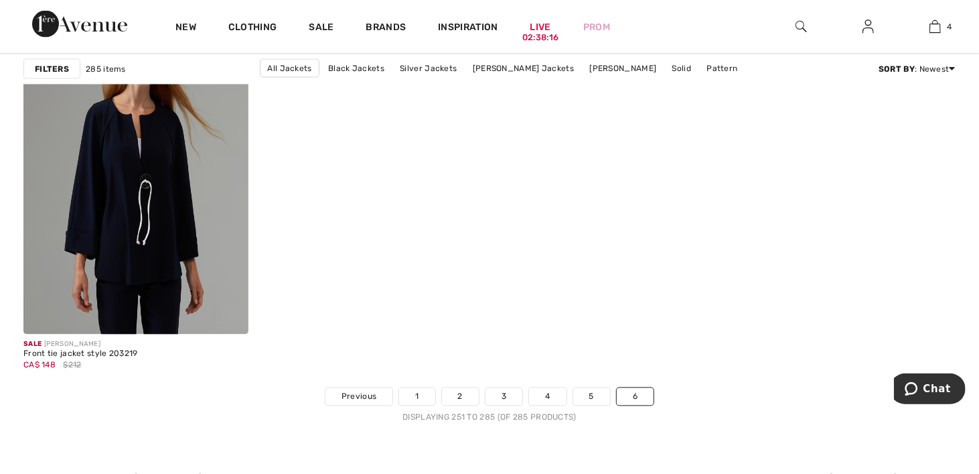
scroll to position [4410, 0]
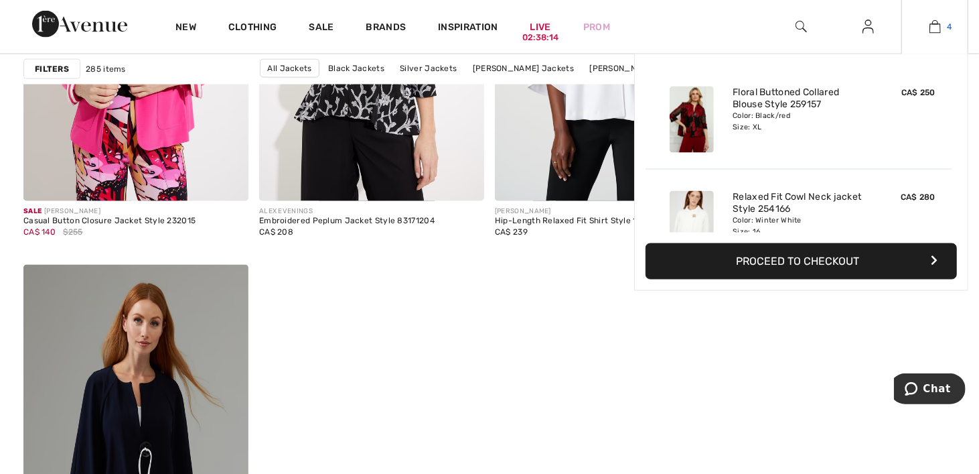
click at [932, 25] on img at bounding box center [935, 27] width 11 height 16
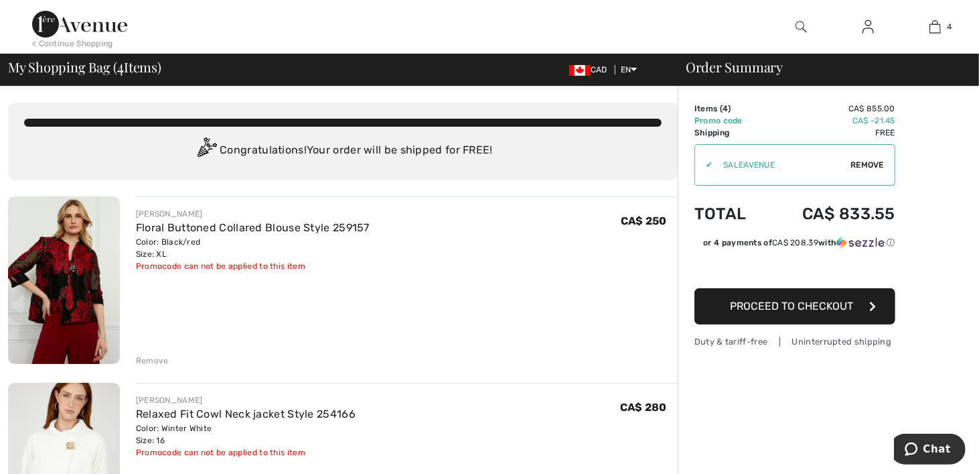
click at [92, 31] on img at bounding box center [79, 24] width 95 height 27
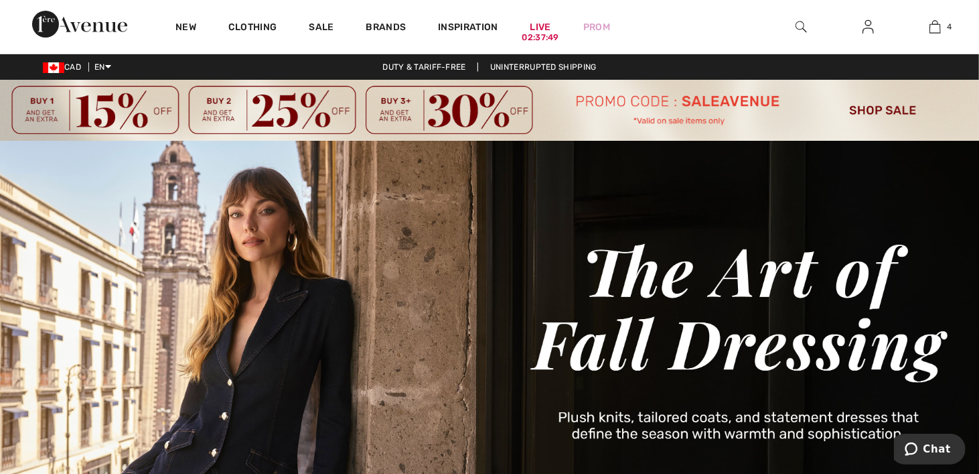
click at [876, 108] on img at bounding box center [489, 110] width 979 height 61
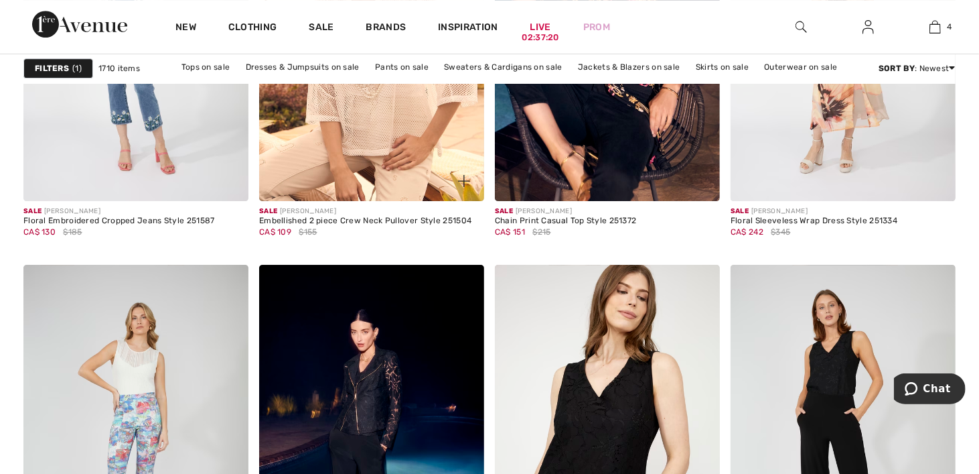
scroll to position [2478, 0]
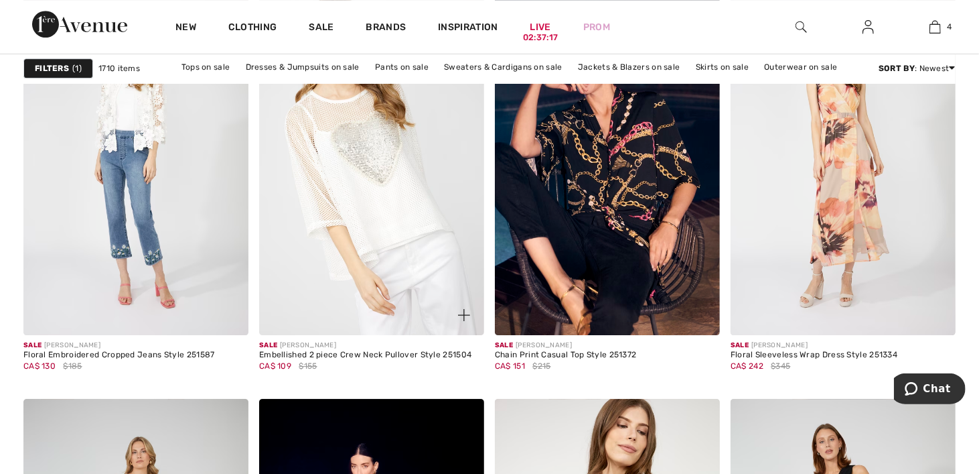
click at [348, 217] on img at bounding box center [371, 166] width 225 height 338
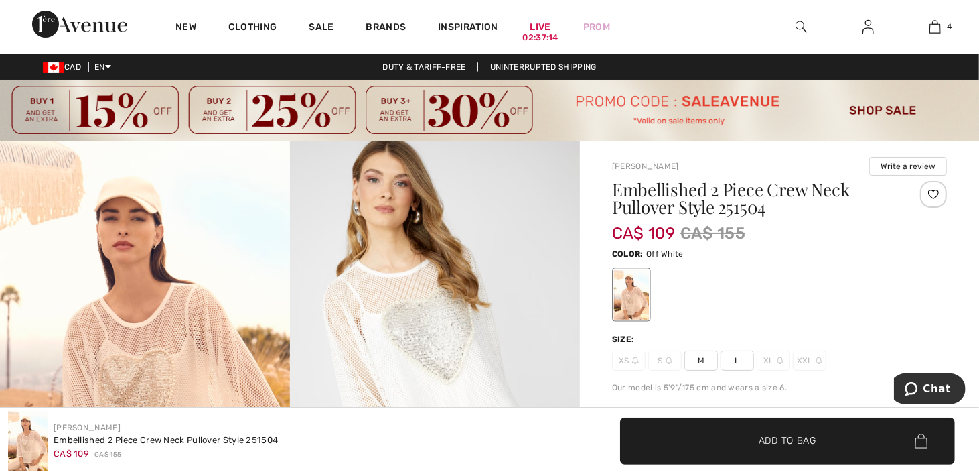
scroll to position [201, 0]
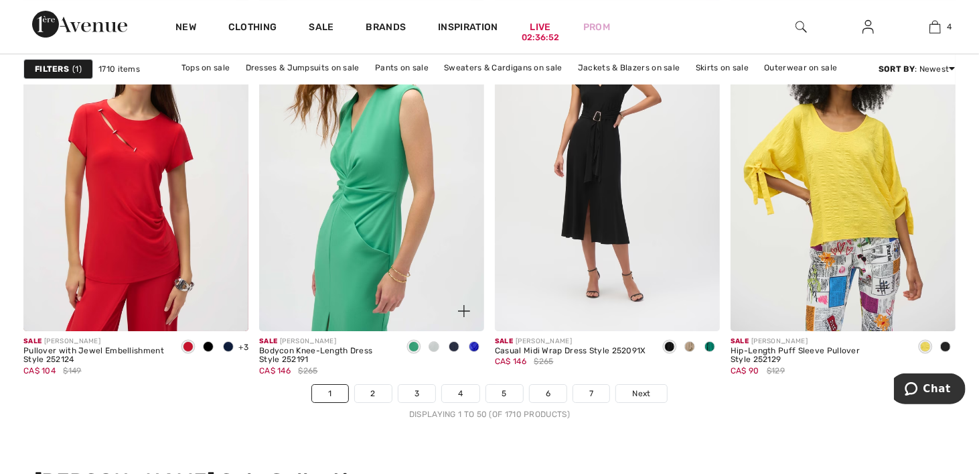
scroll to position [6364, 0]
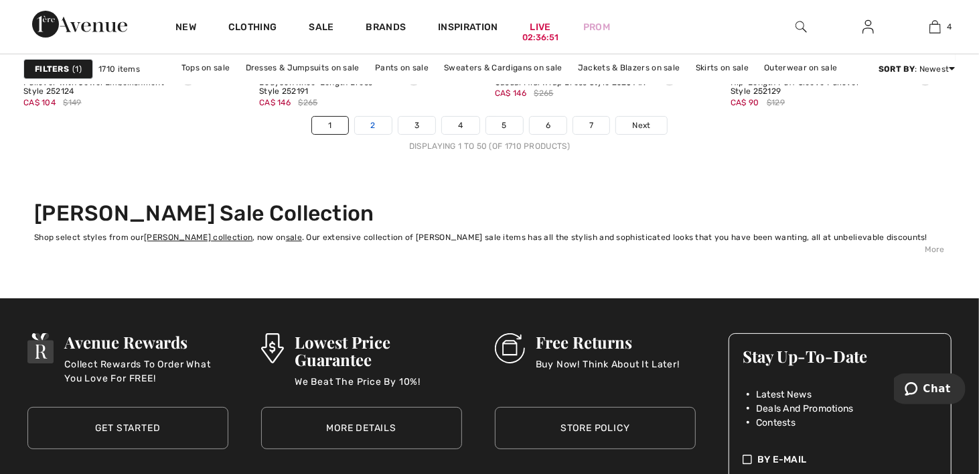
click at [378, 125] on link "2" at bounding box center [373, 125] width 37 height 17
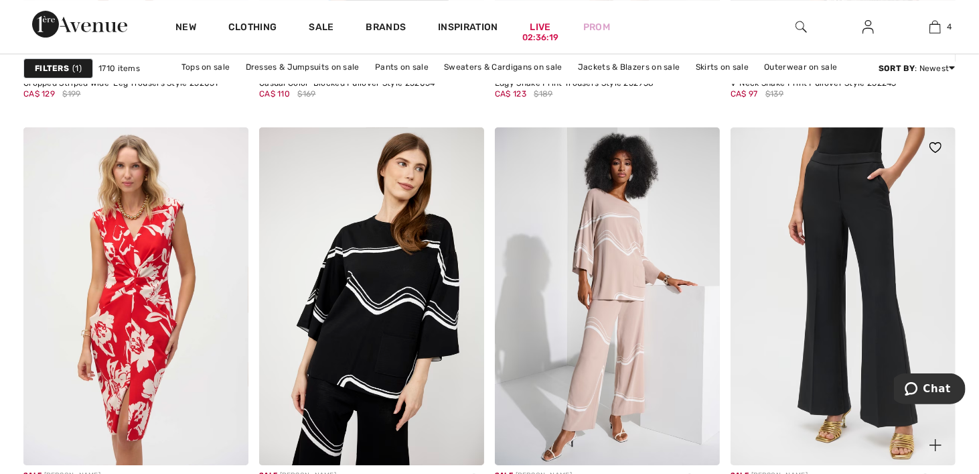
scroll to position [6297, 0]
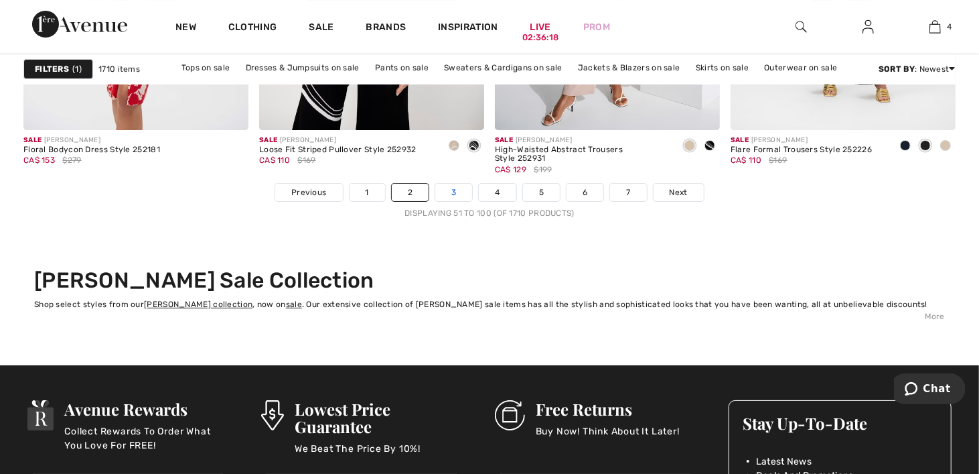
click at [453, 197] on link "3" at bounding box center [453, 192] width 37 height 17
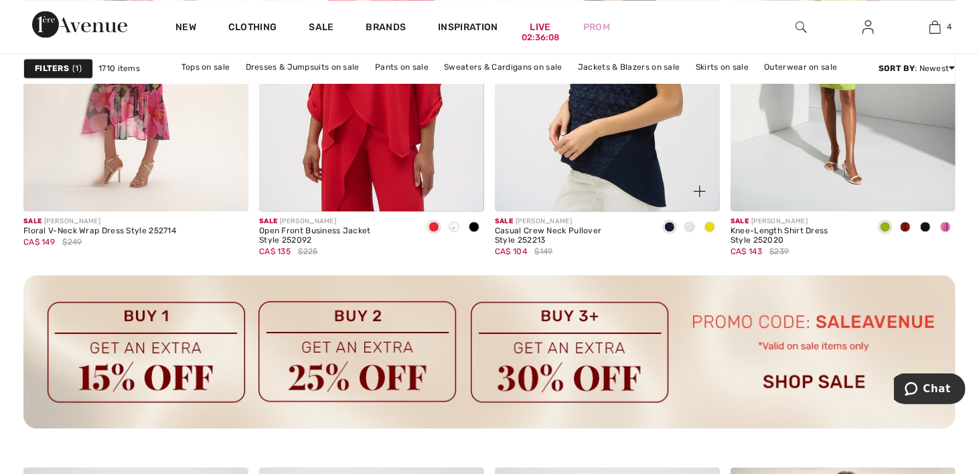
scroll to position [1474, 0]
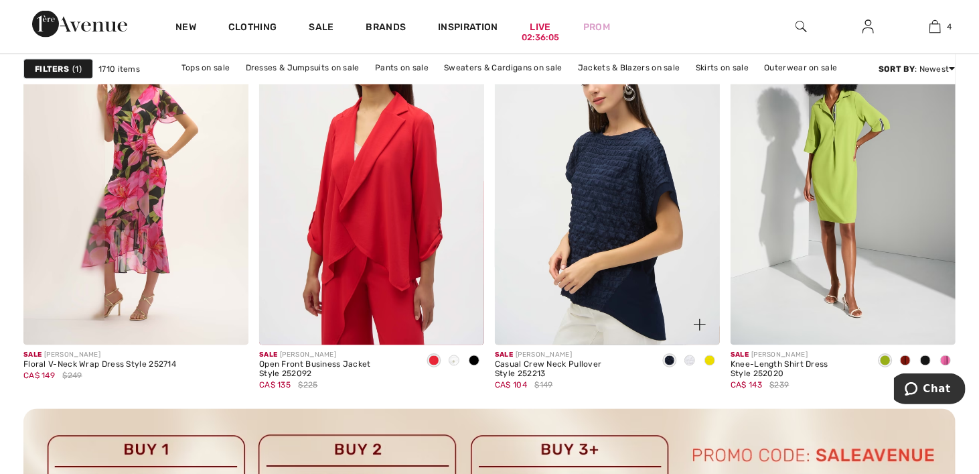
click at [690, 359] on span at bounding box center [690, 360] width 11 height 11
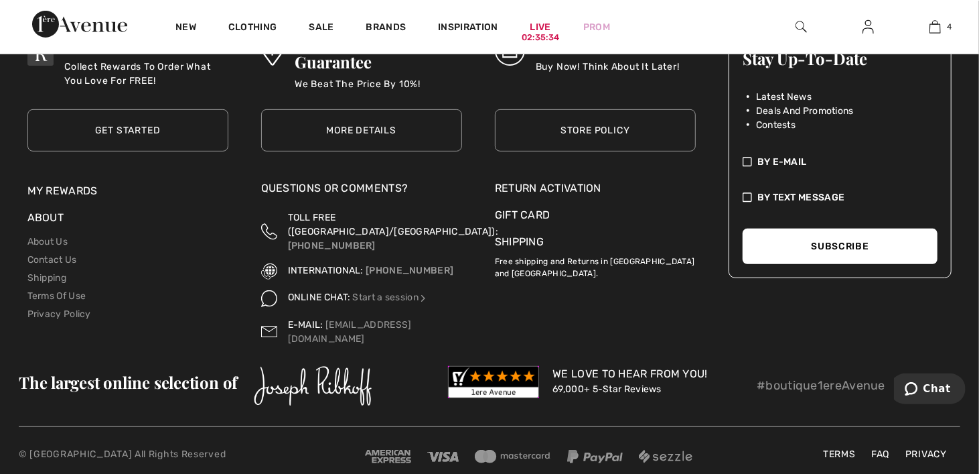
scroll to position [6326, 0]
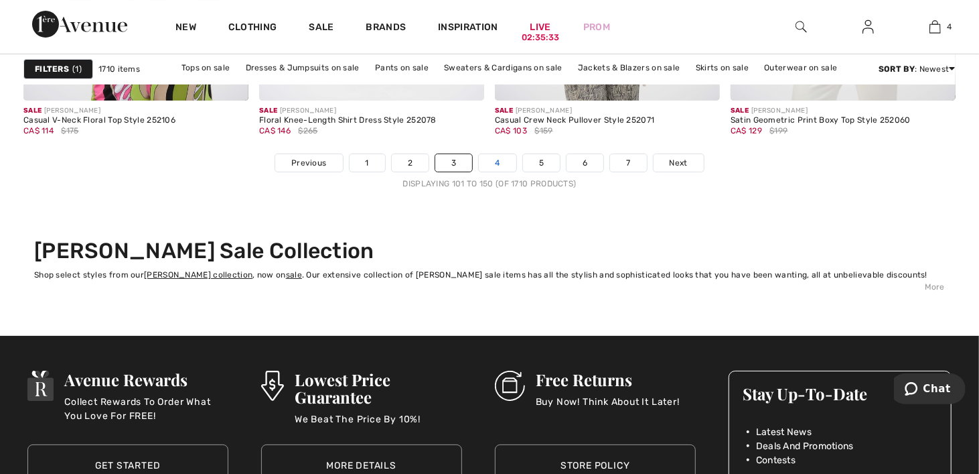
click at [497, 159] on link "4" at bounding box center [497, 162] width 37 height 17
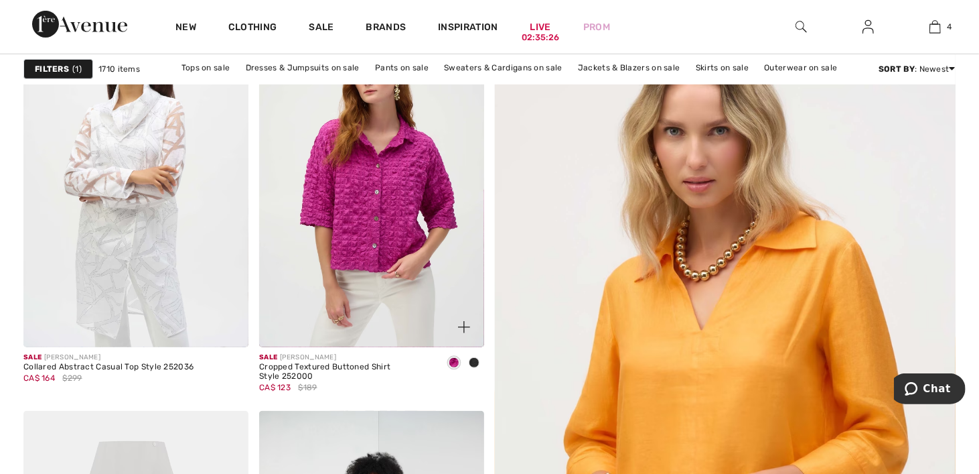
click at [476, 361] on span at bounding box center [474, 362] width 11 height 11
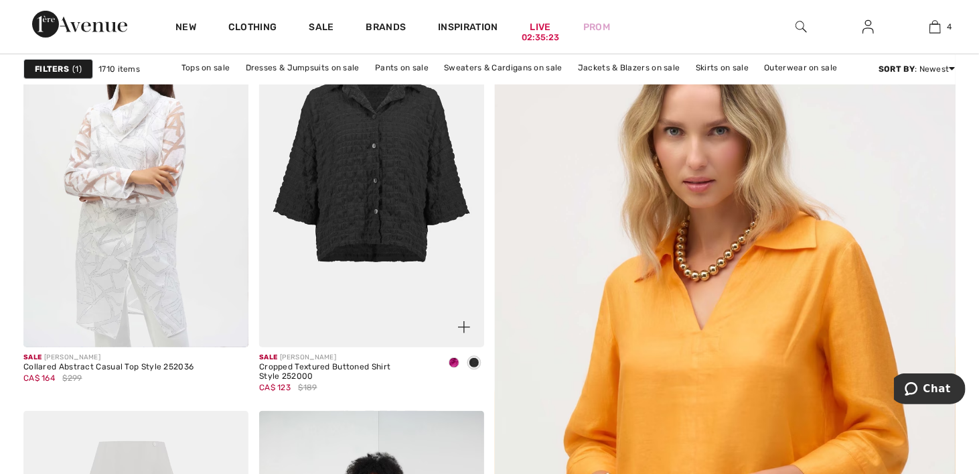
click at [452, 358] on span at bounding box center [454, 362] width 11 height 11
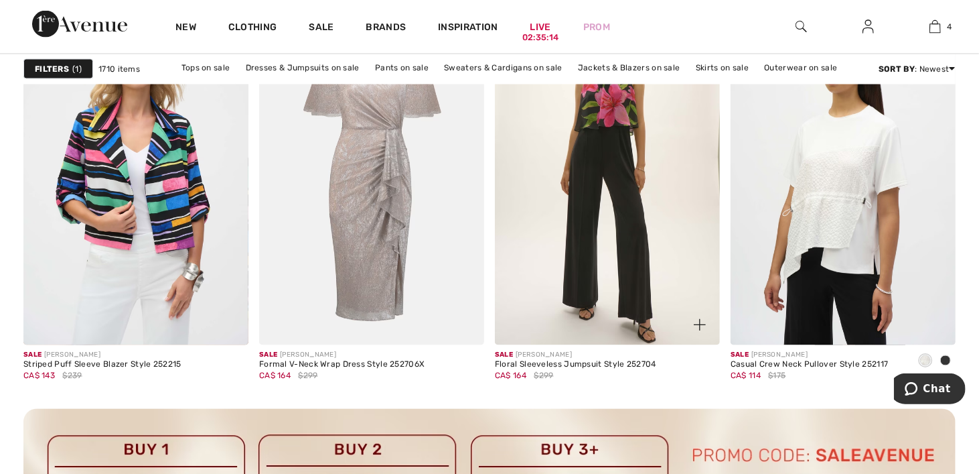
scroll to position [1407, 0]
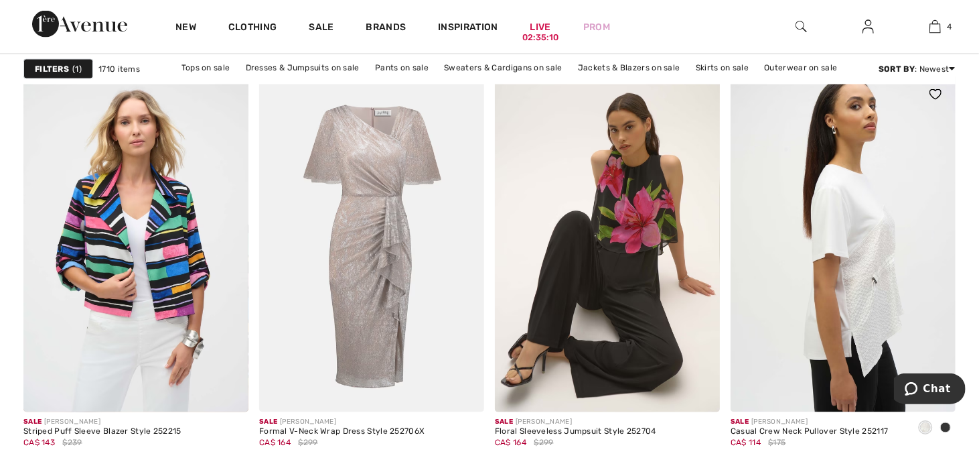
click at [833, 260] on img at bounding box center [843, 243] width 225 height 338
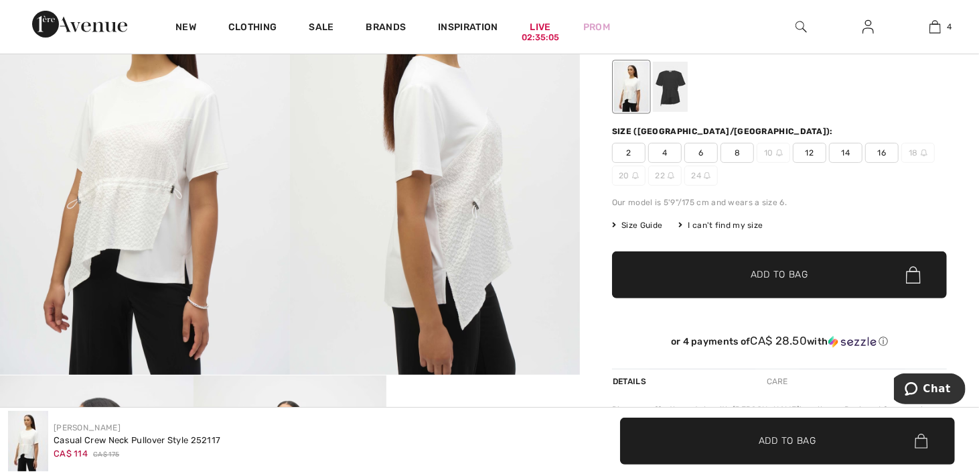
click at [184, 176] on img at bounding box center [145, 157] width 290 height 435
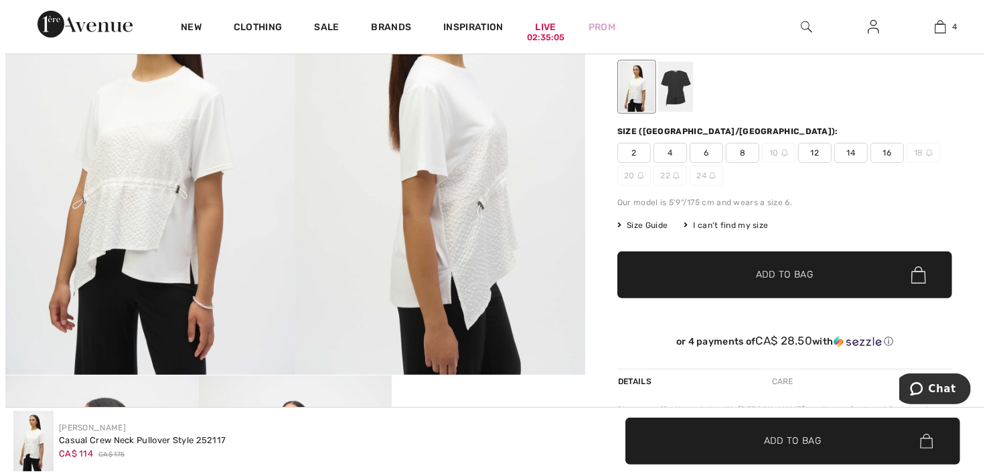
scroll to position [202, 0]
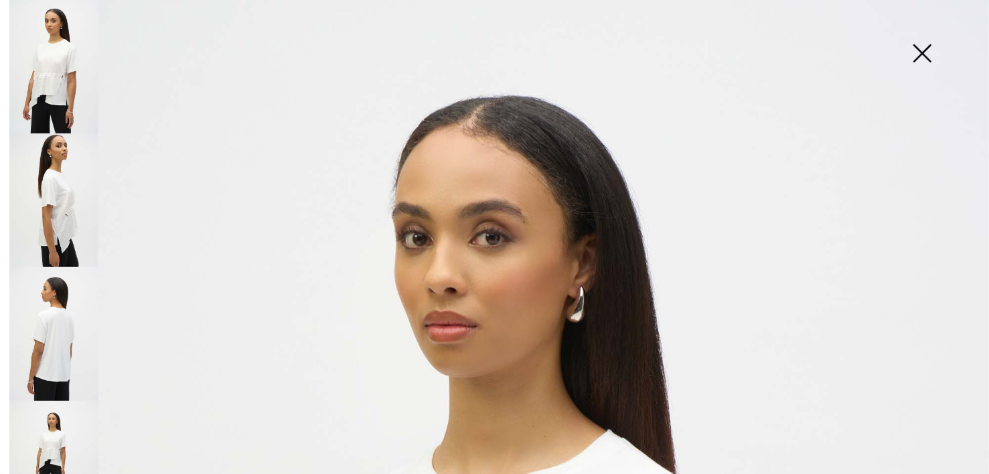
click at [51, 190] on img at bounding box center [53, 199] width 89 height 133
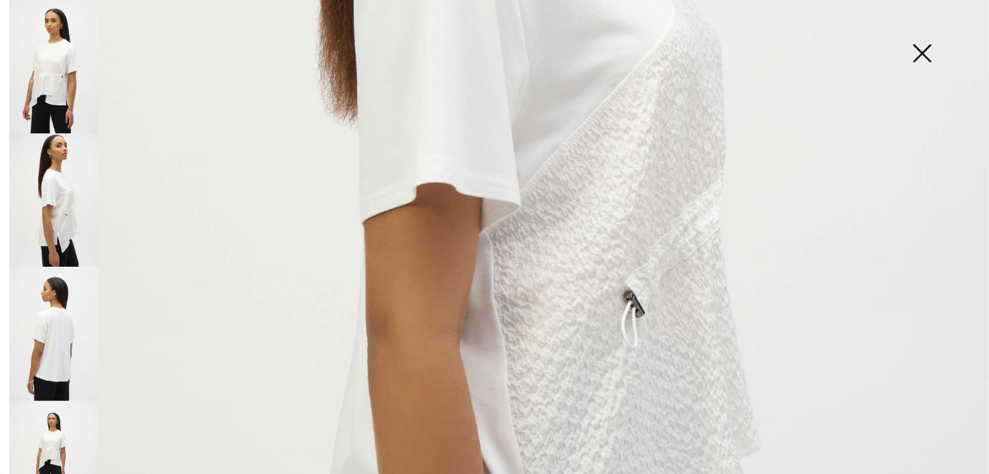
scroll to position [871, 0]
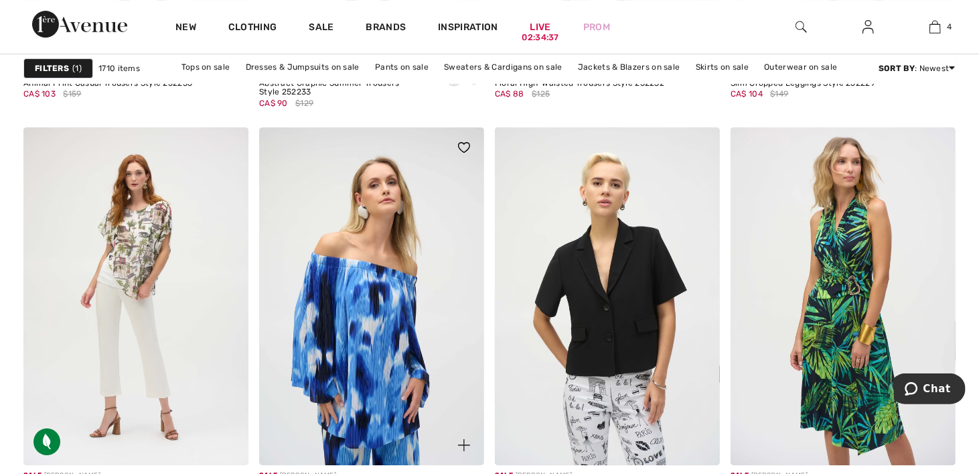
scroll to position [6297, 0]
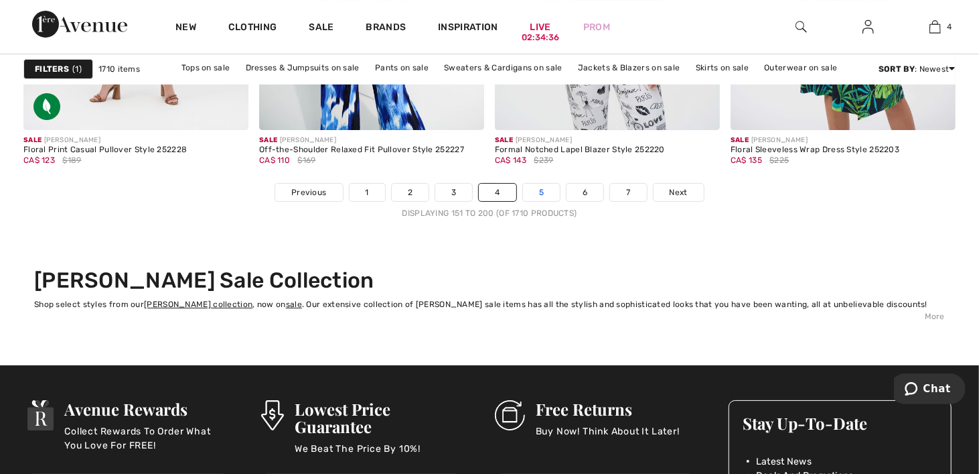
click at [541, 190] on link "5" at bounding box center [541, 192] width 37 height 17
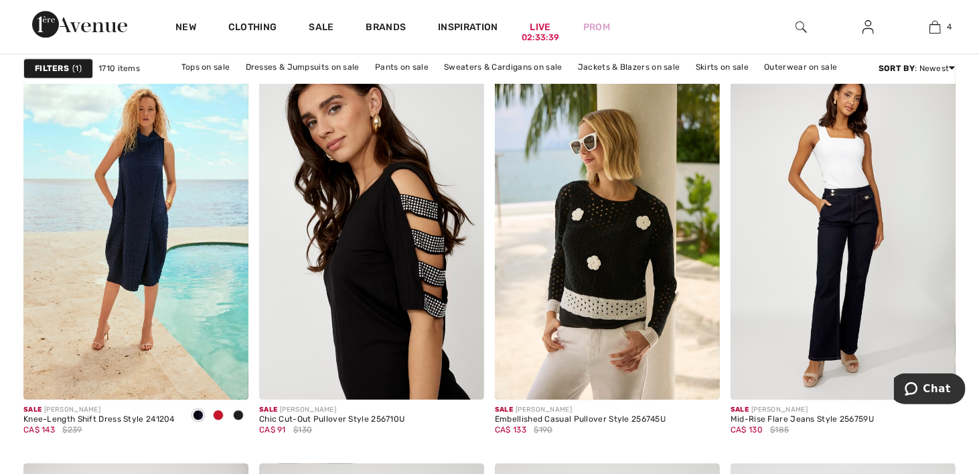
scroll to position [5627, 0]
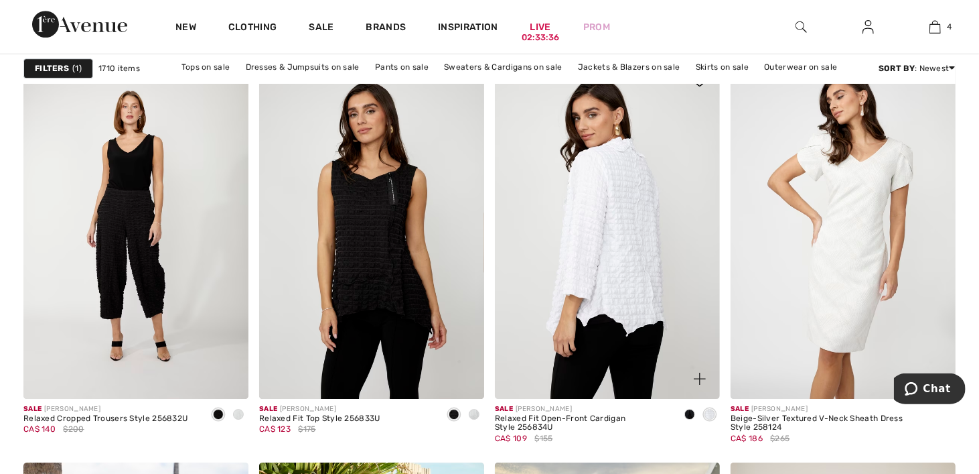
click at [698, 242] on img at bounding box center [607, 230] width 225 height 338
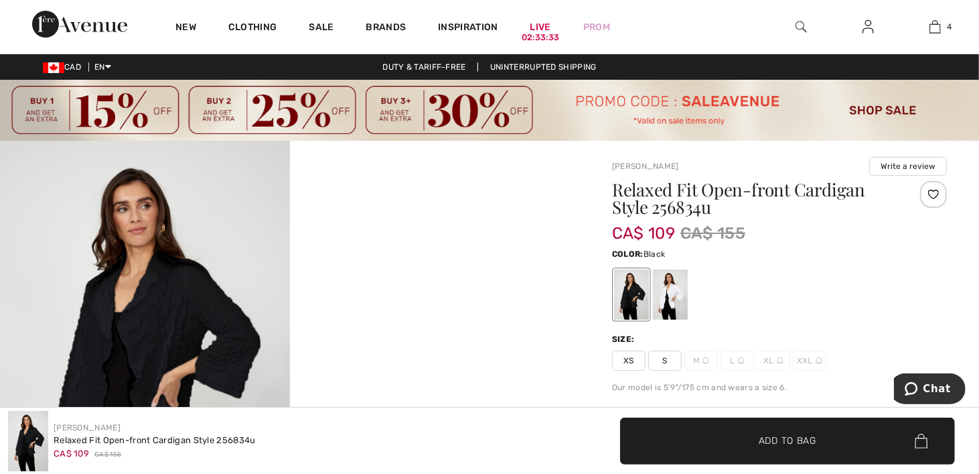
scroll to position [134, 0]
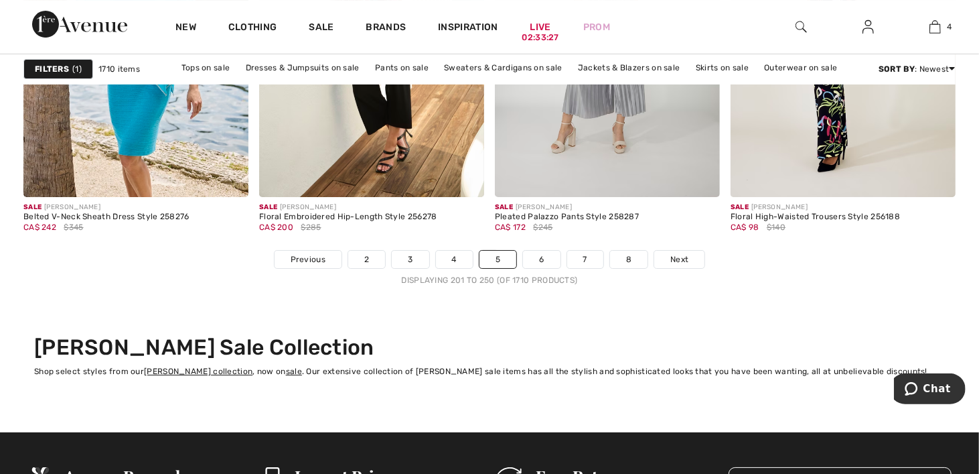
scroll to position [6364, 0]
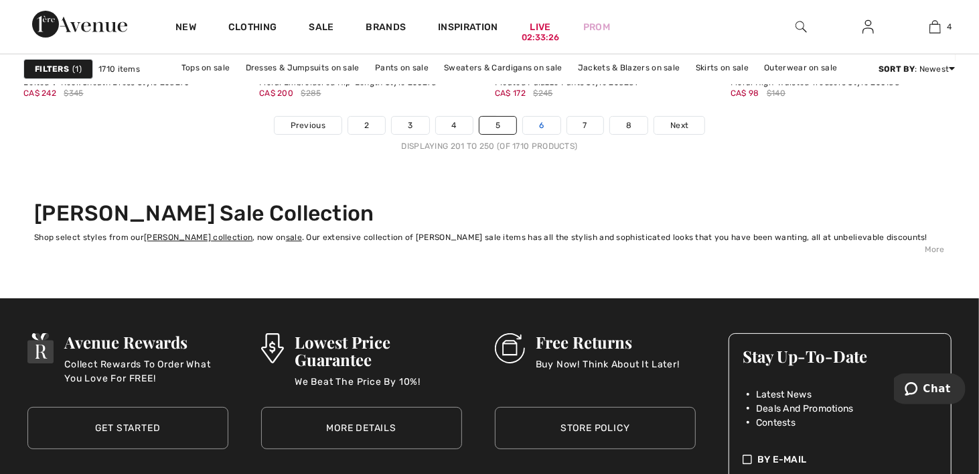
click at [541, 121] on link "6" at bounding box center [541, 125] width 37 height 17
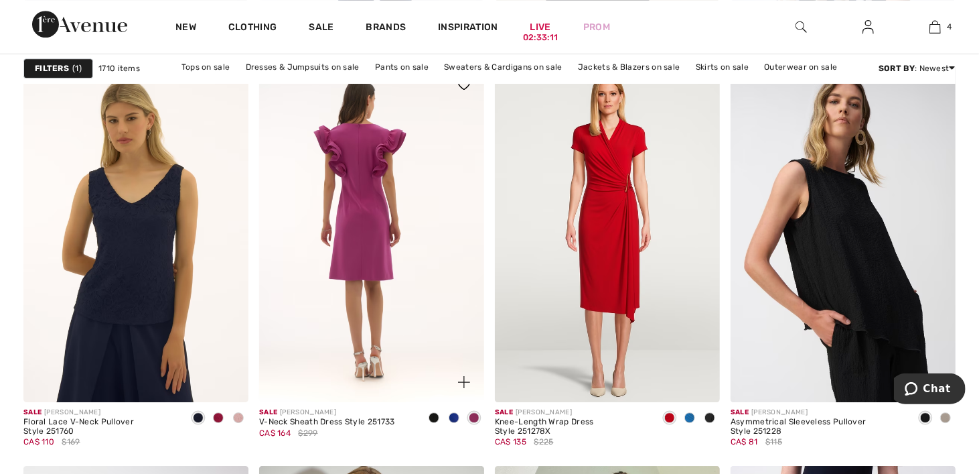
scroll to position [2545, 0]
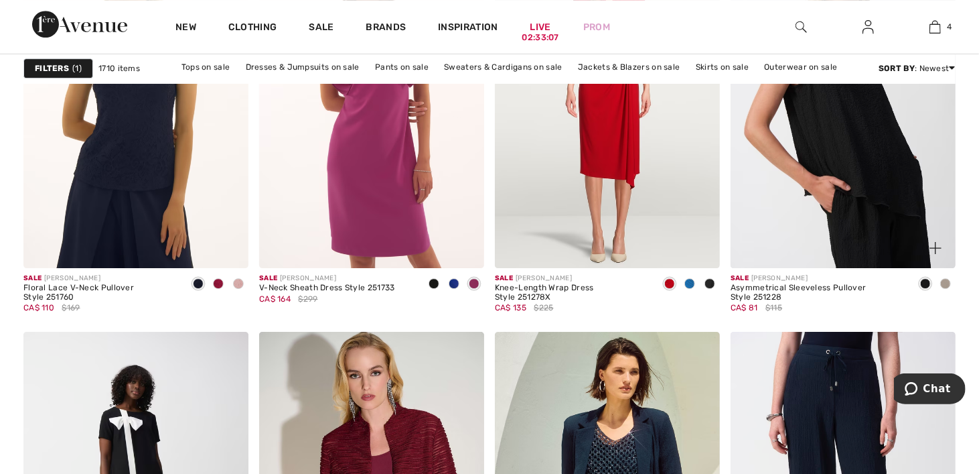
click at [945, 279] on span at bounding box center [945, 283] width 11 height 11
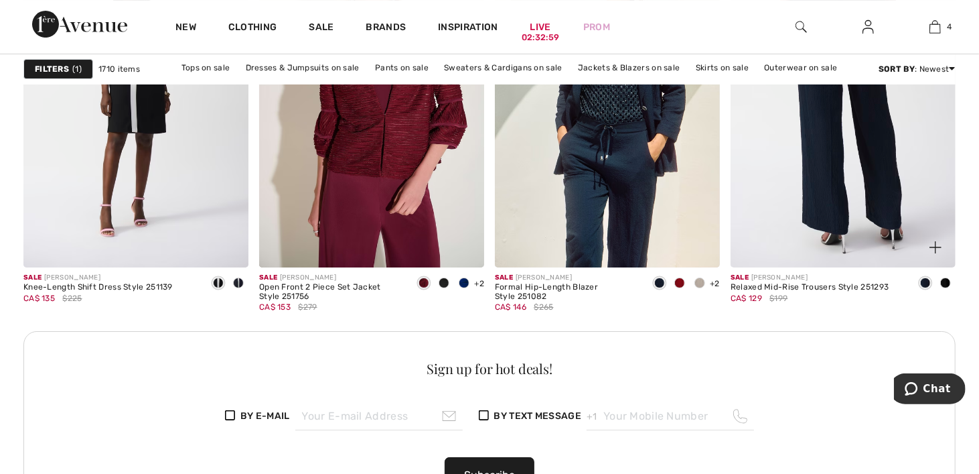
scroll to position [2612, 0]
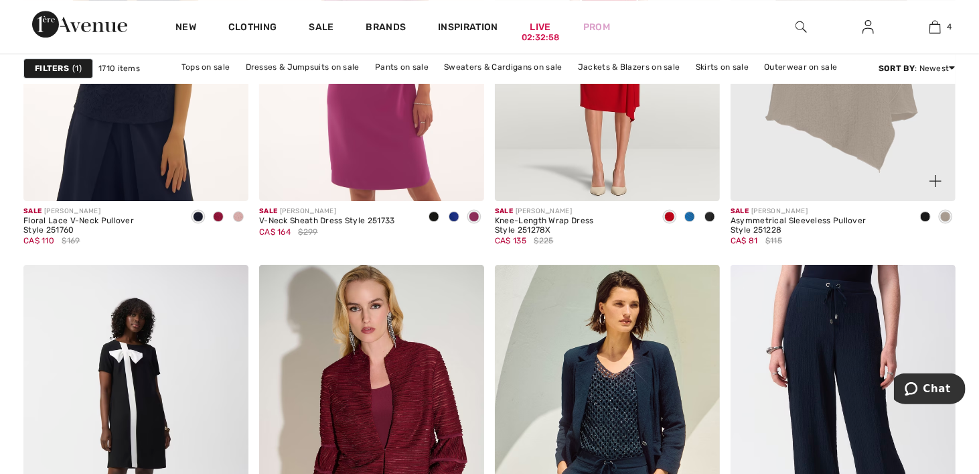
click at [853, 161] on img at bounding box center [843, 32] width 225 height 338
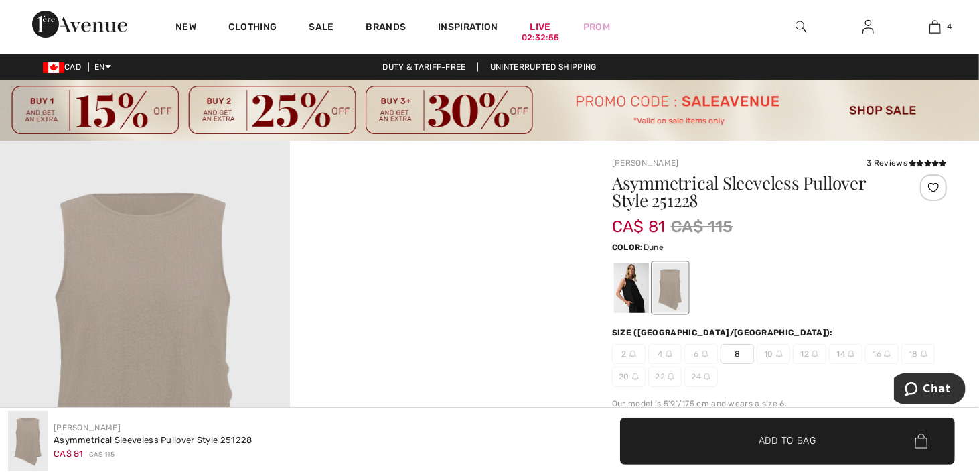
scroll to position [201, 0]
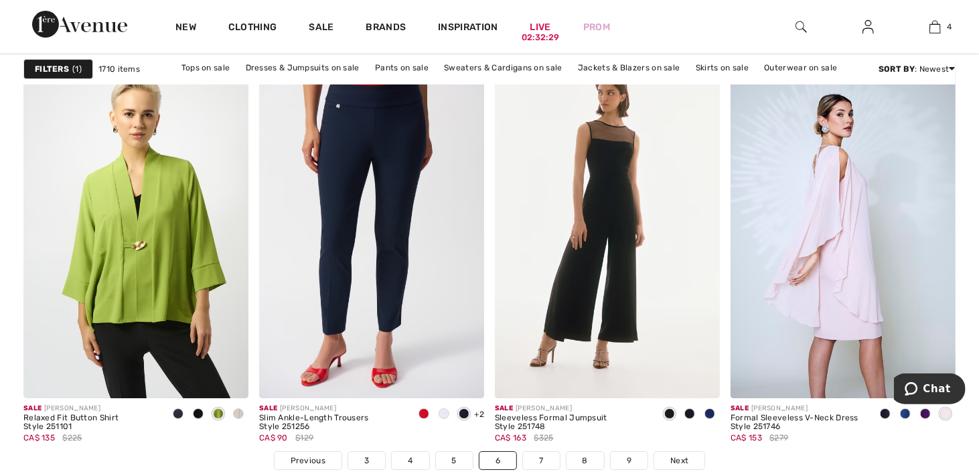
scroll to position [6163, 0]
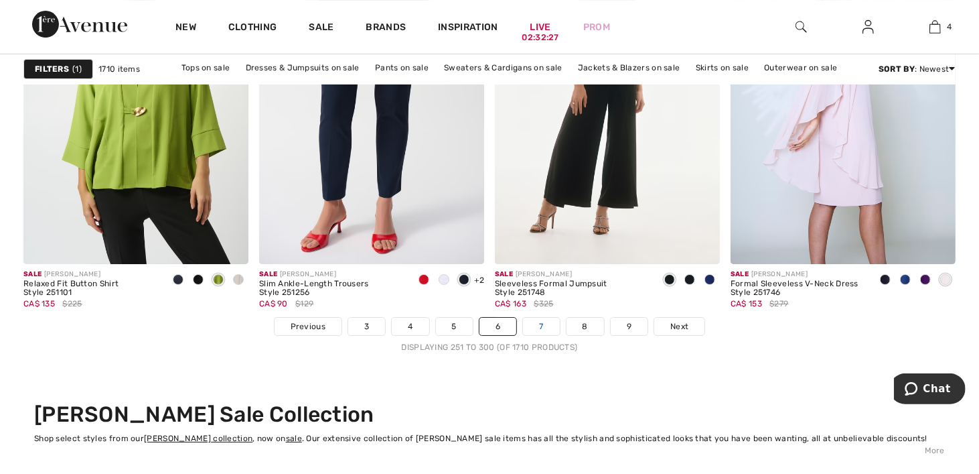
click at [541, 325] on link "7" at bounding box center [541, 326] width 36 height 17
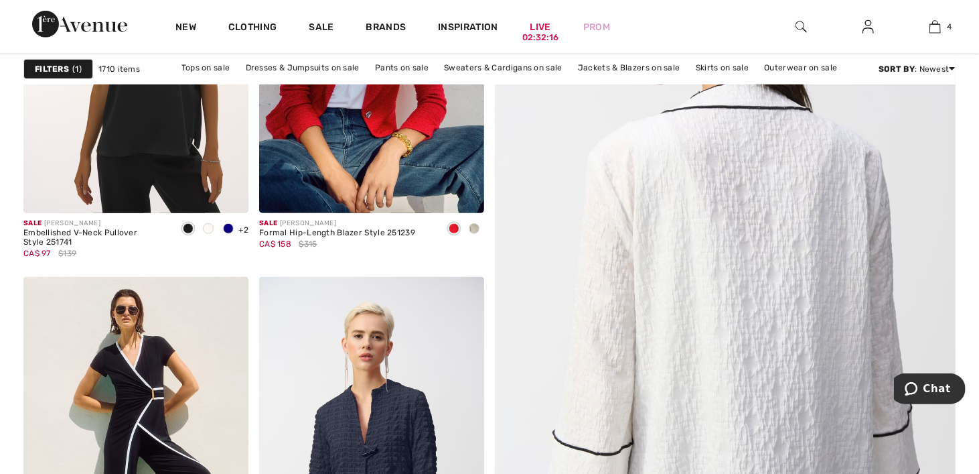
scroll to position [603, 0]
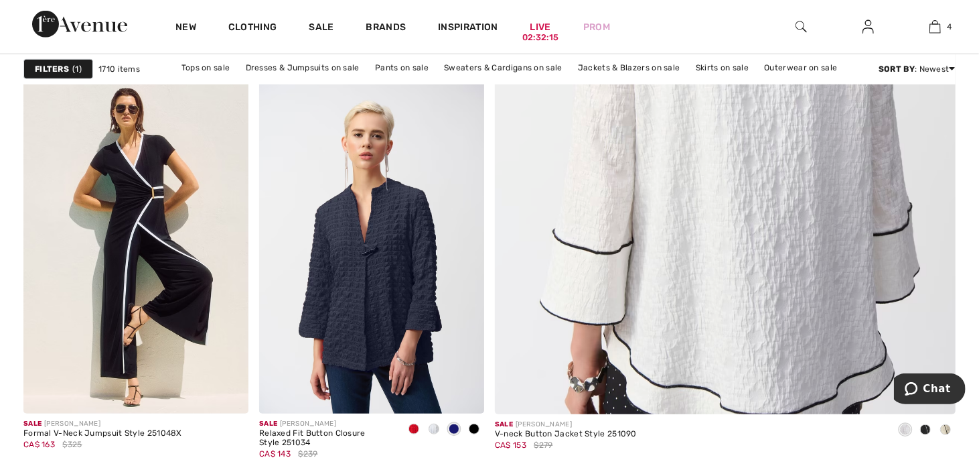
click at [754, 265] on img at bounding box center [725, 88] width 553 height 829
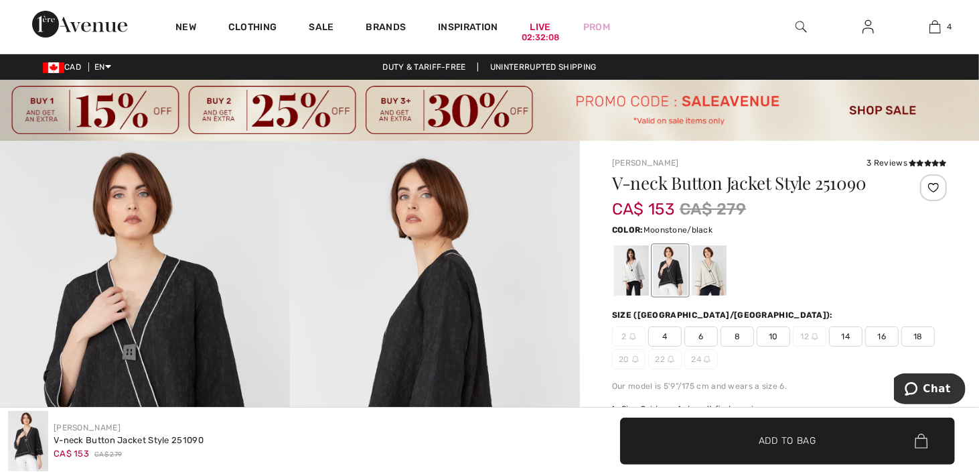
click at [717, 274] on div at bounding box center [709, 271] width 35 height 50
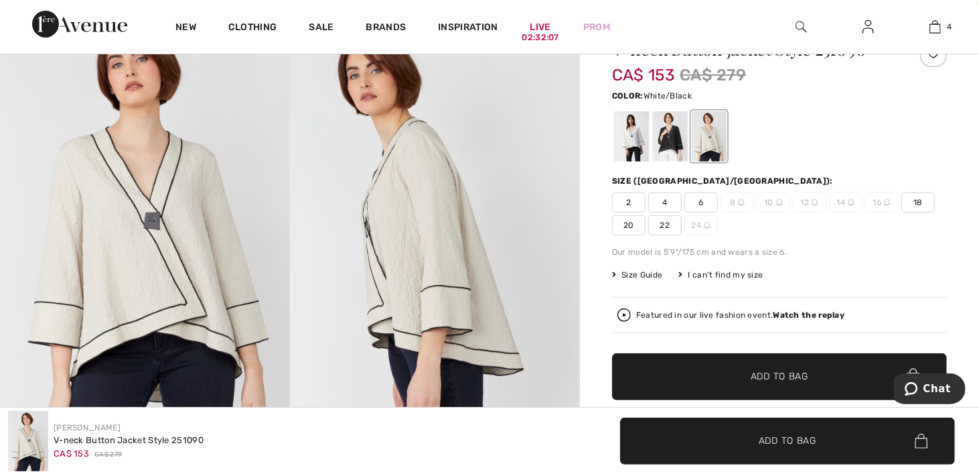
scroll to position [201, 0]
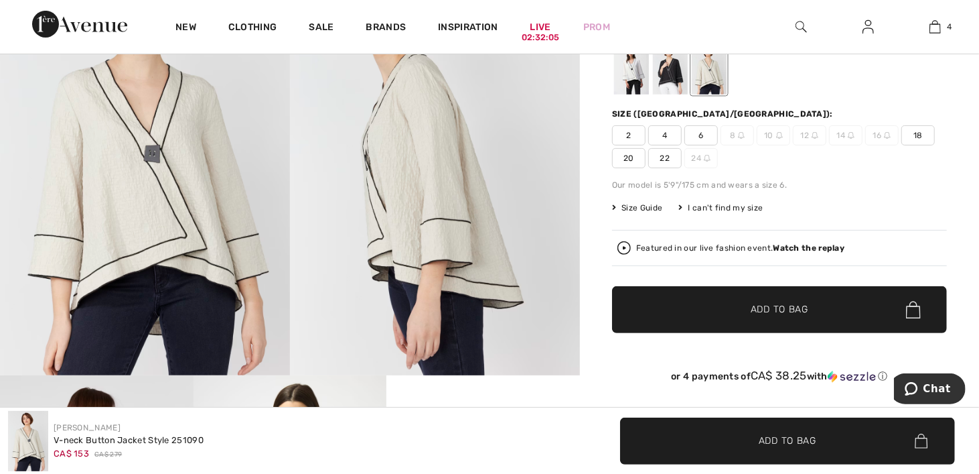
click at [631, 84] on div at bounding box center [631, 70] width 35 height 50
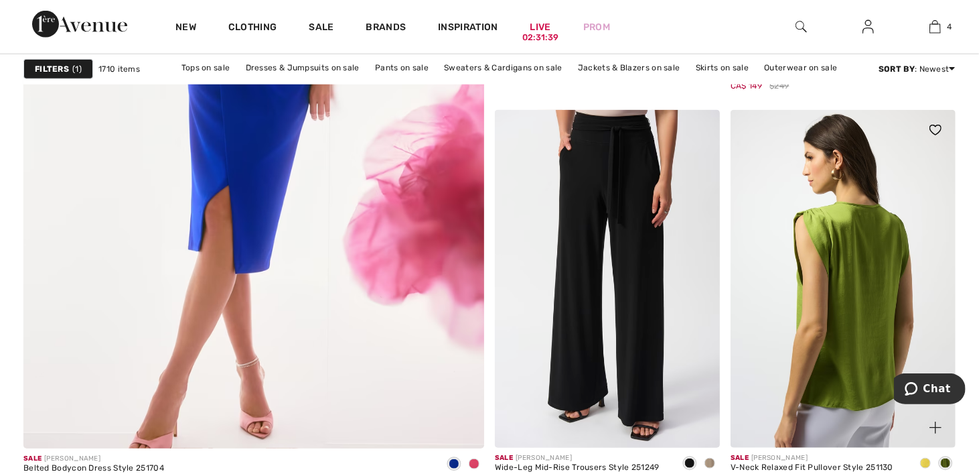
scroll to position [4019, 0]
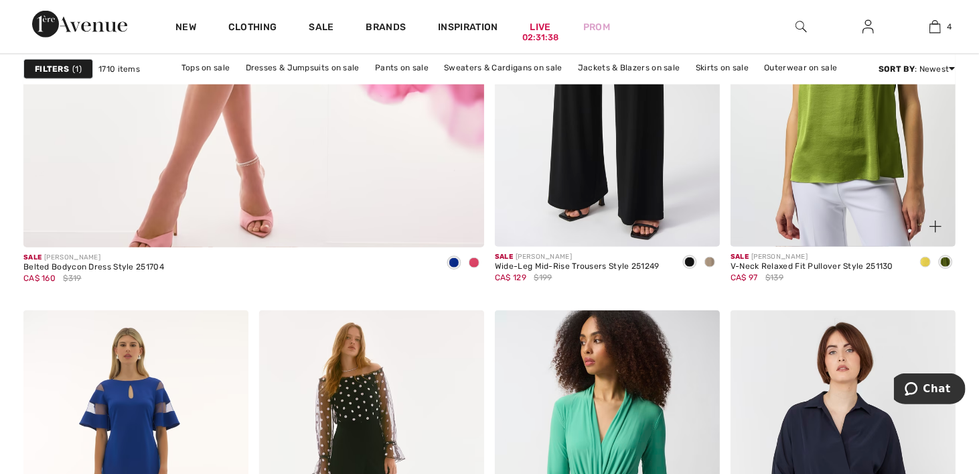
click at [923, 262] on span at bounding box center [925, 262] width 11 height 11
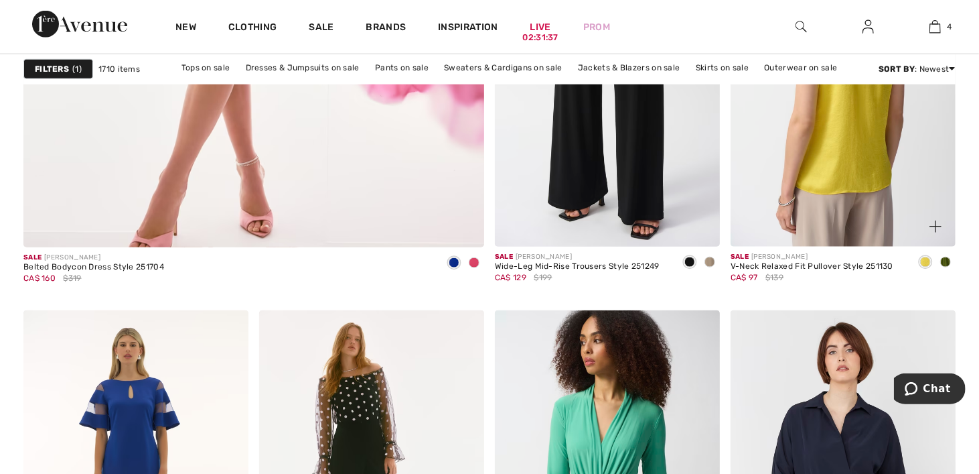
scroll to position [3818, 0]
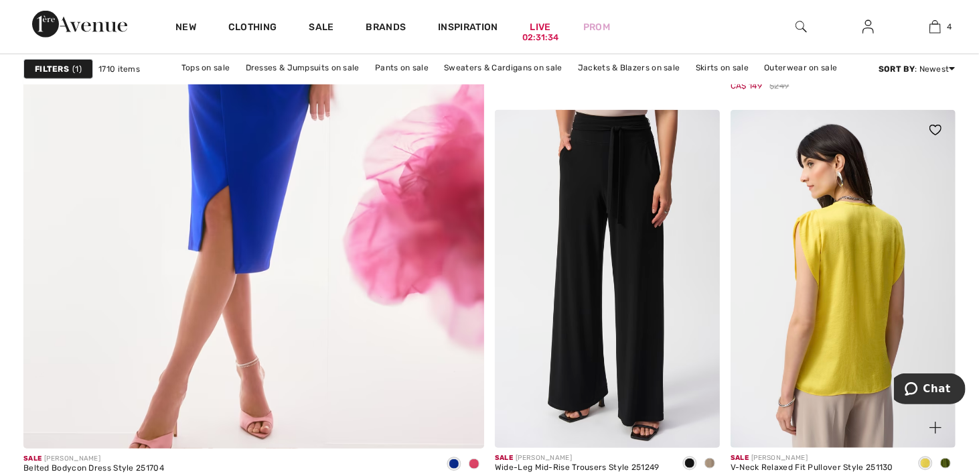
click at [844, 255] on img at bounding box center [843, 279] width 225 height 338
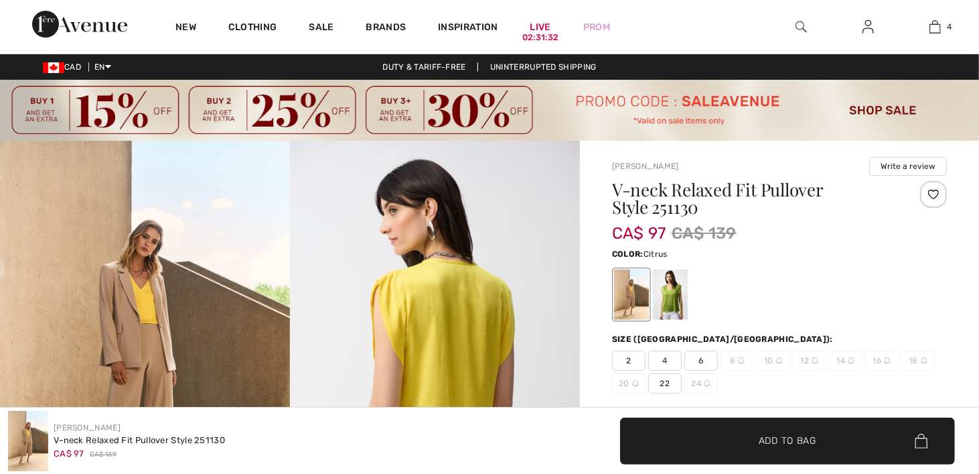
scroll to position [134, 0]
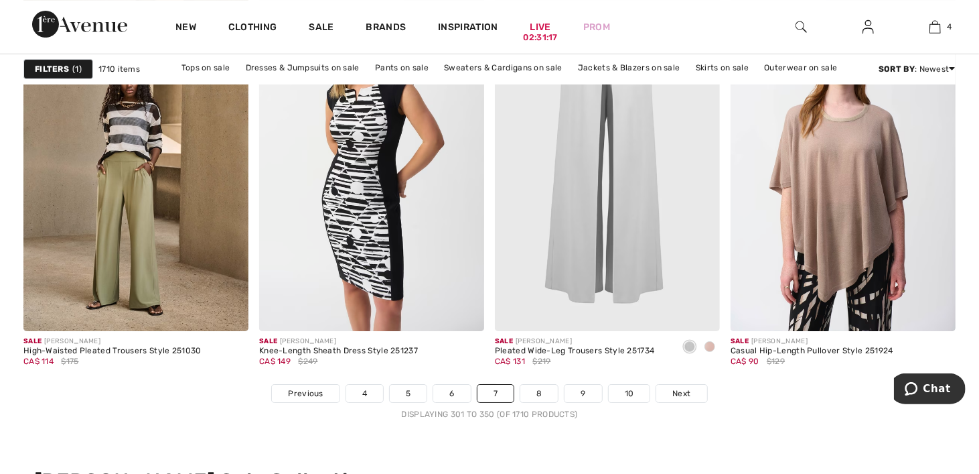
scroll to position [6297, 0]
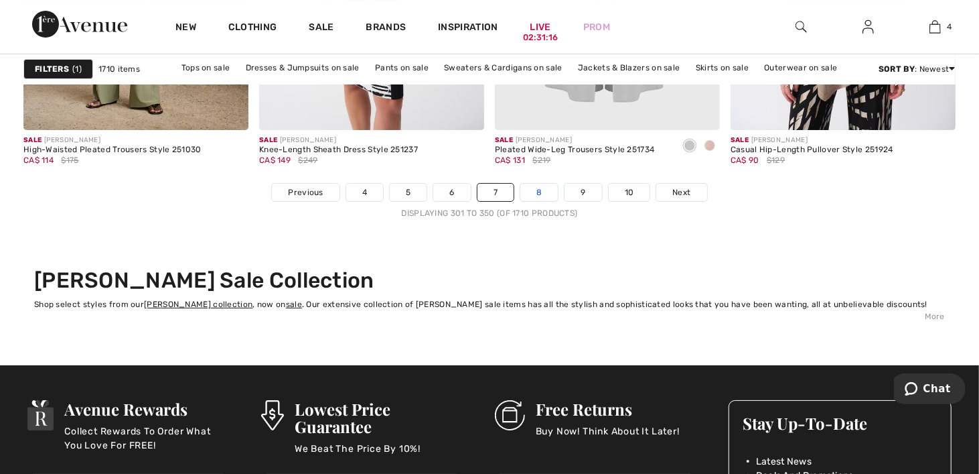
click at [543, 192] on link "8" at bounding box center [539, 192] width 38 height 17
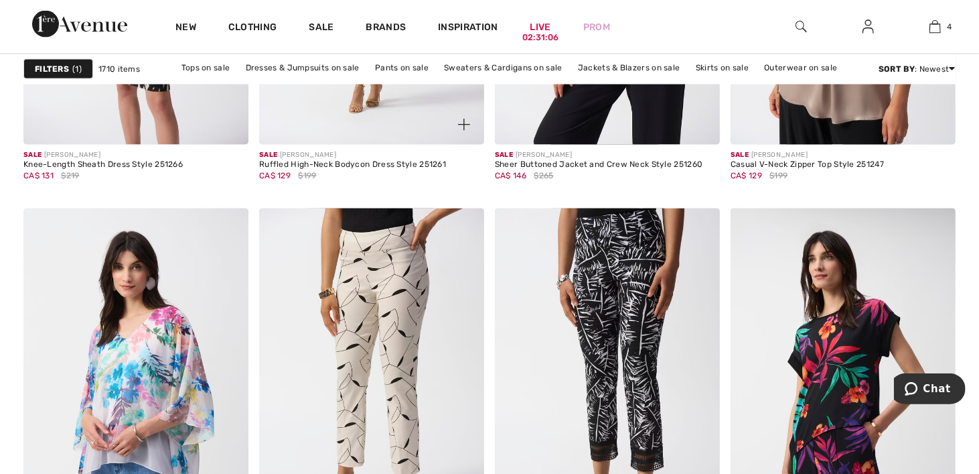
scroll to position [1474, 0]
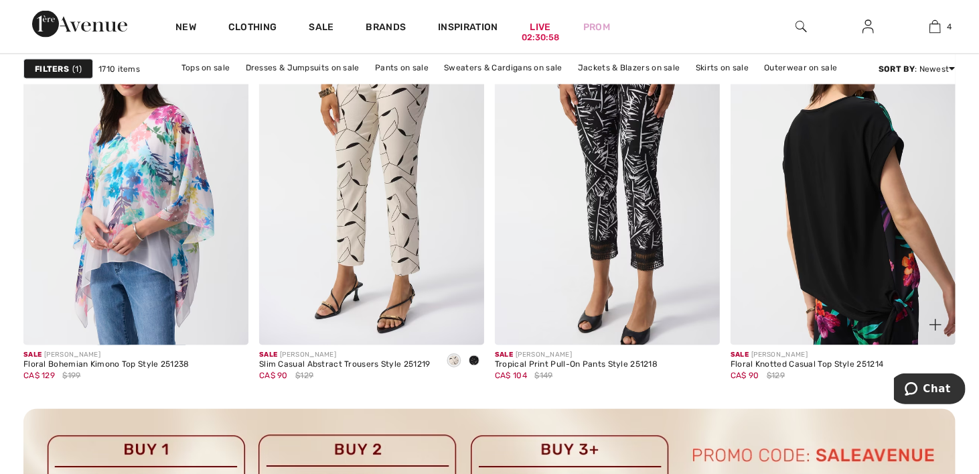
click at [857, 210] on img at bounding box center [843, 176] width 225 height 338
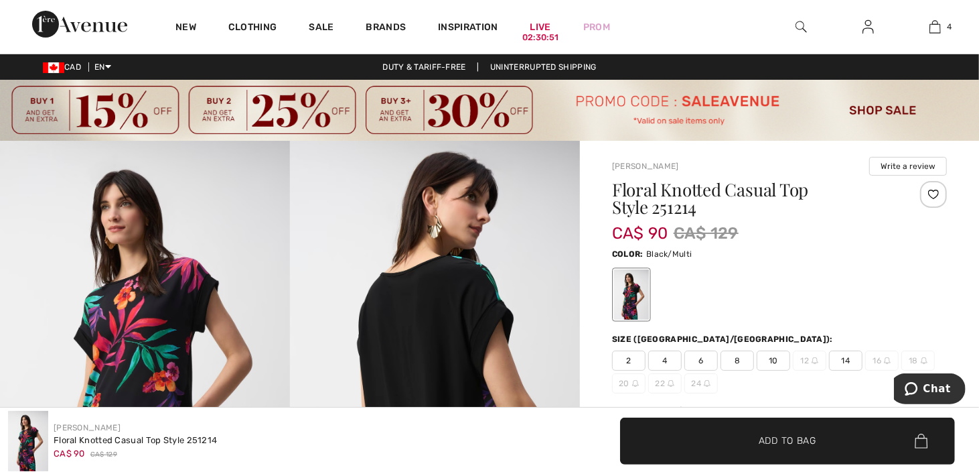
scroll to position [134, 0]
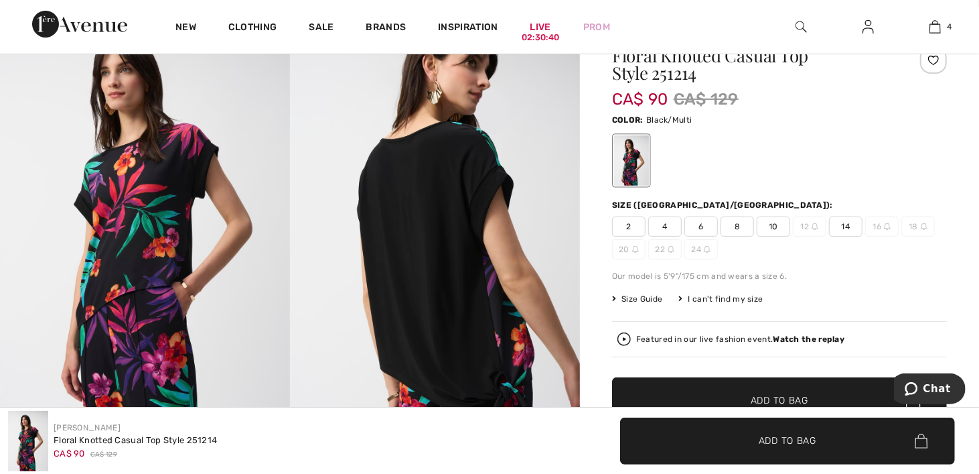
click at [845, 228] on span "14" at bounding box center [845, 226] width 33 height 20
click at [800, 403] on span "Add to Bag" at bounding box center [780, 401] width 58 height 14
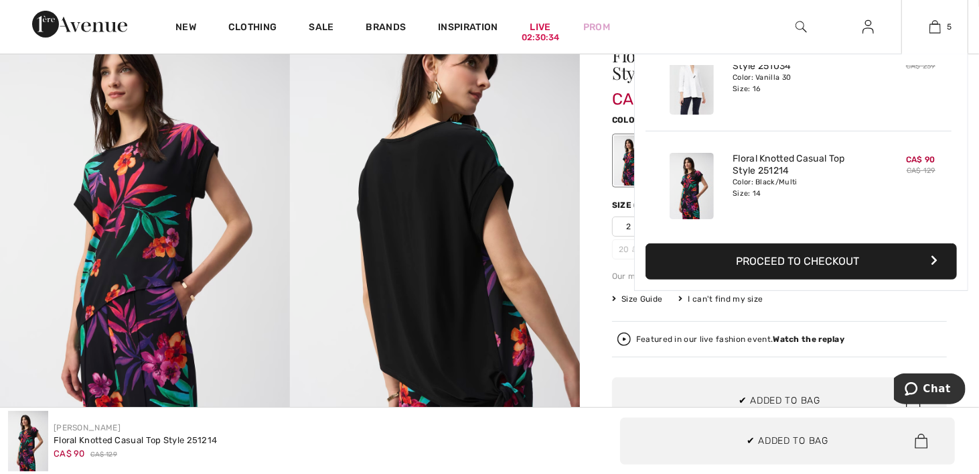
scroll to position [354, 0]
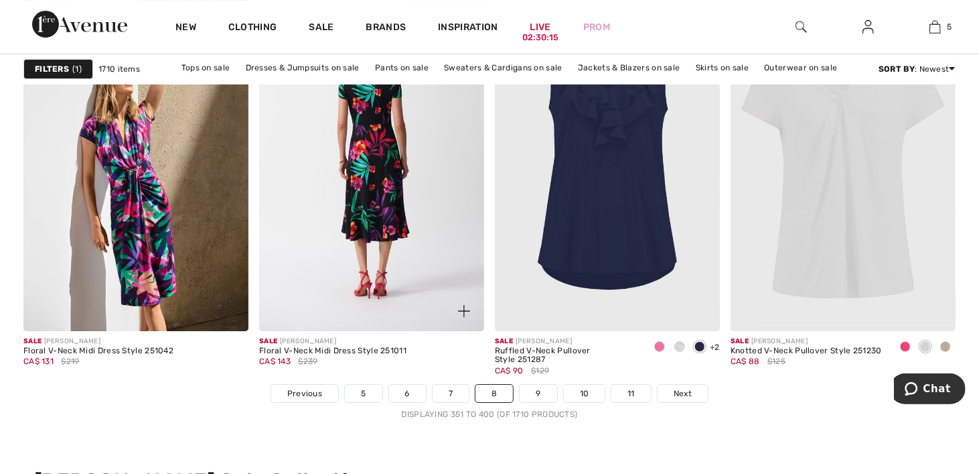
scroll to position [6364, 0]
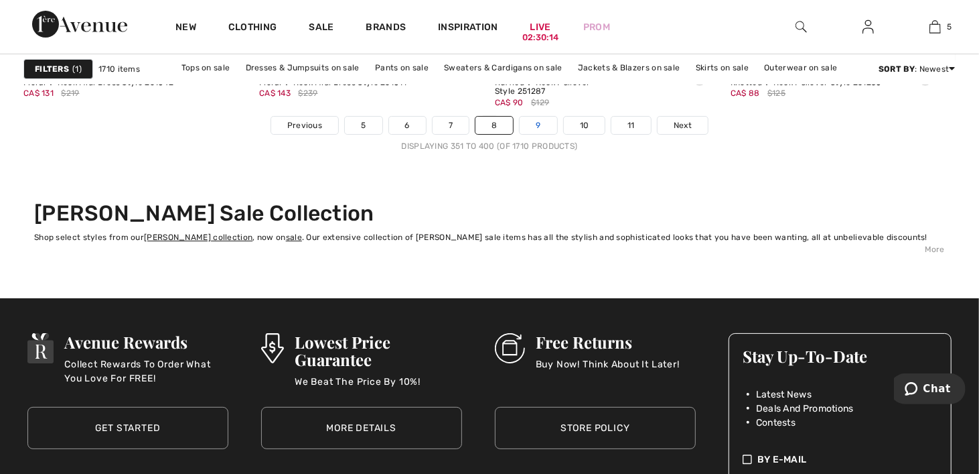
click at [538, 126] on link "9" at bounding box center [538, 125] width 37 height 17
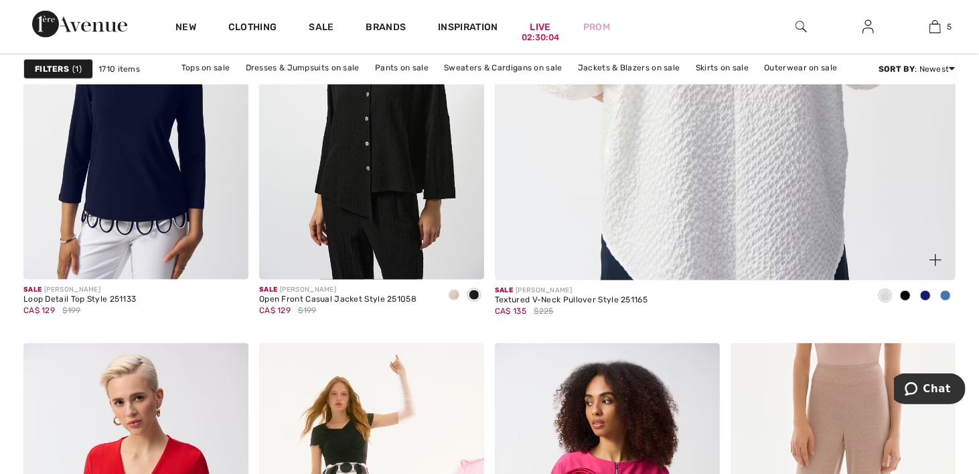
scroll to position [536, 0]
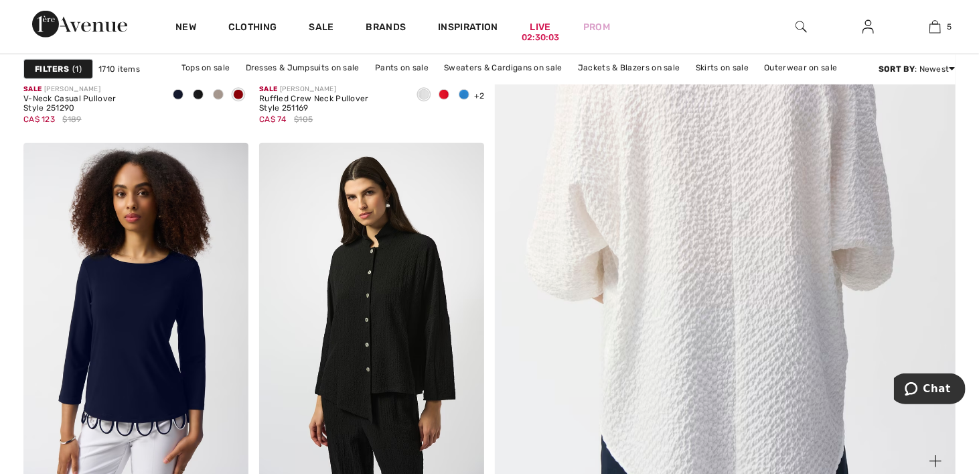
click at [748, 230] on img at bounding box center [725, 155] width 553 height 829
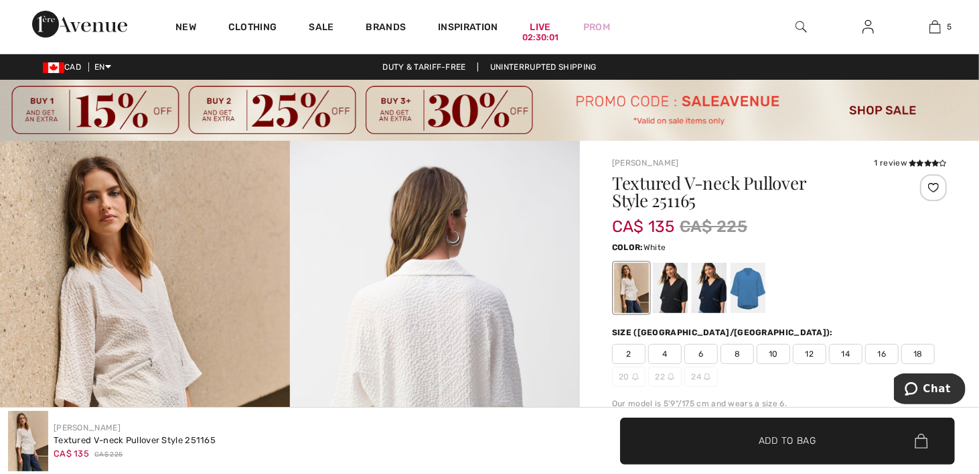
scroll to position [134, 0]
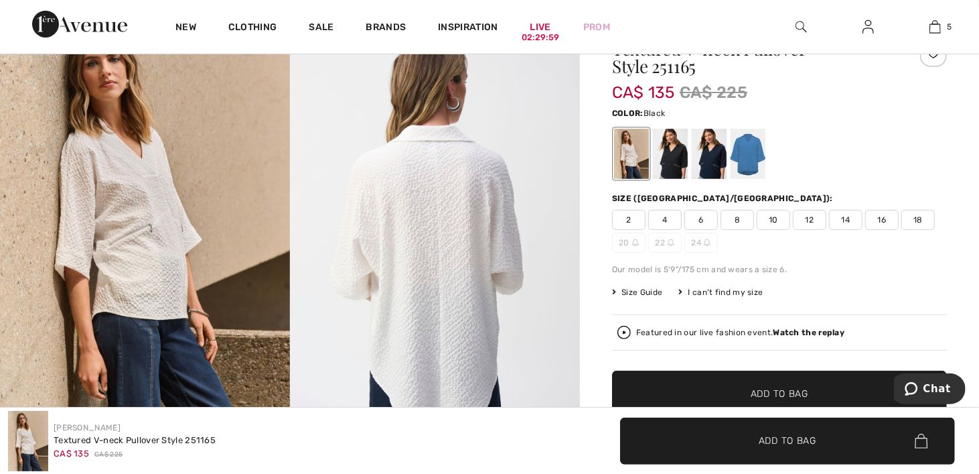
click at [677, 164] on div at bounding box center [670, 154] width 35 height 50
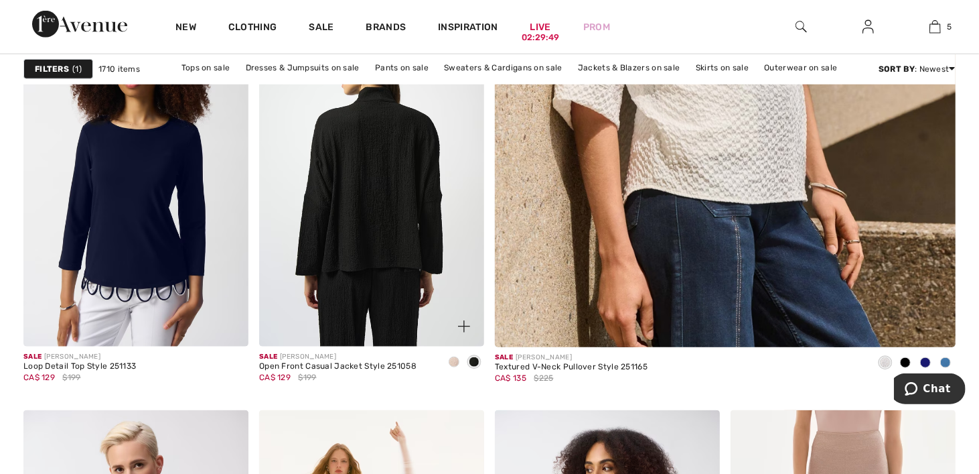
scroll to position [737, 0]
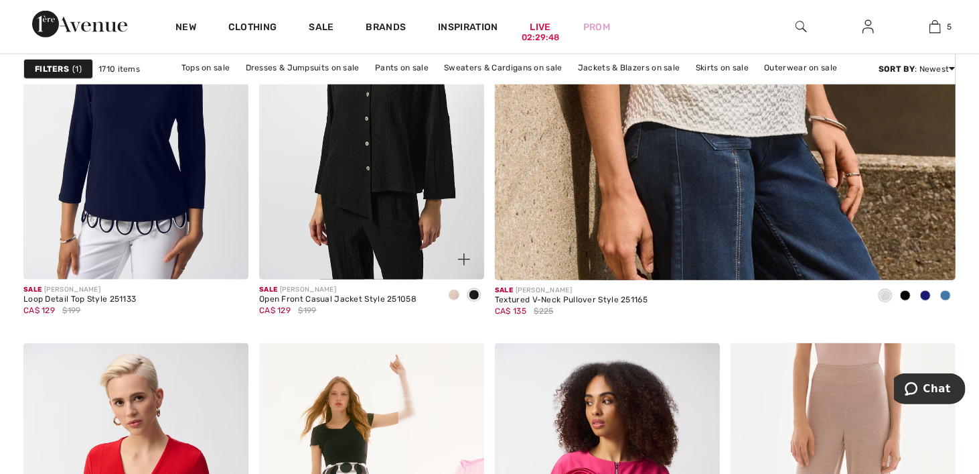
click at [453, 296] on span at bounding box center [454, 294] width 11 height 11
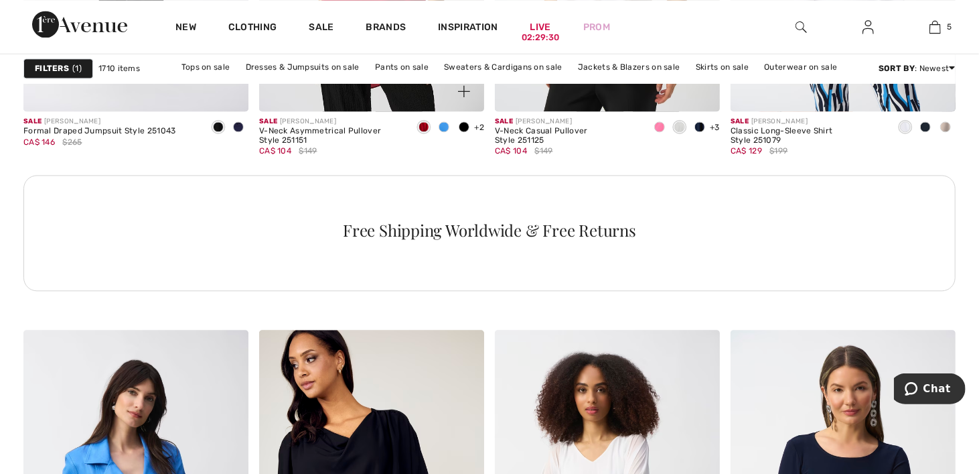
scroll to position [5225, 0]
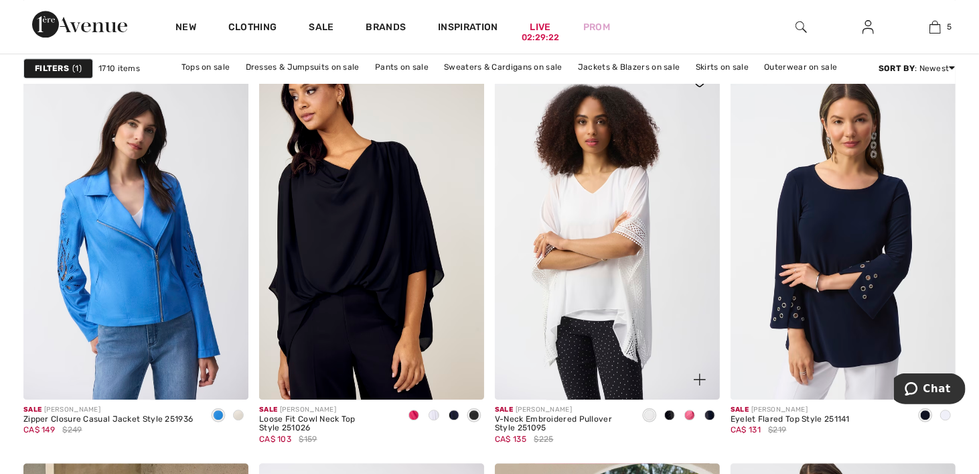
click at [689, 411] on span at bounding box center [690, 414] width 11 height 11
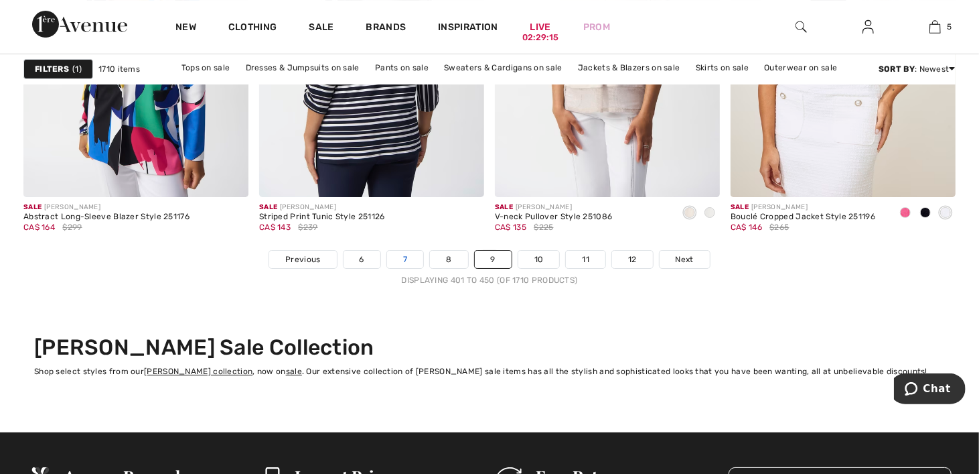
scroll to position [6297, 0]
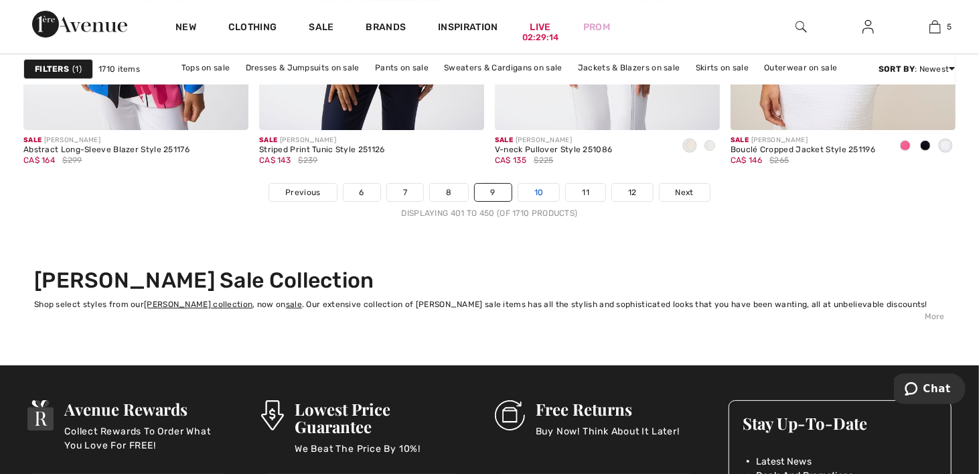
click at [546, 193] on link "10" at bounding box center [539, 192] width 42 height 17
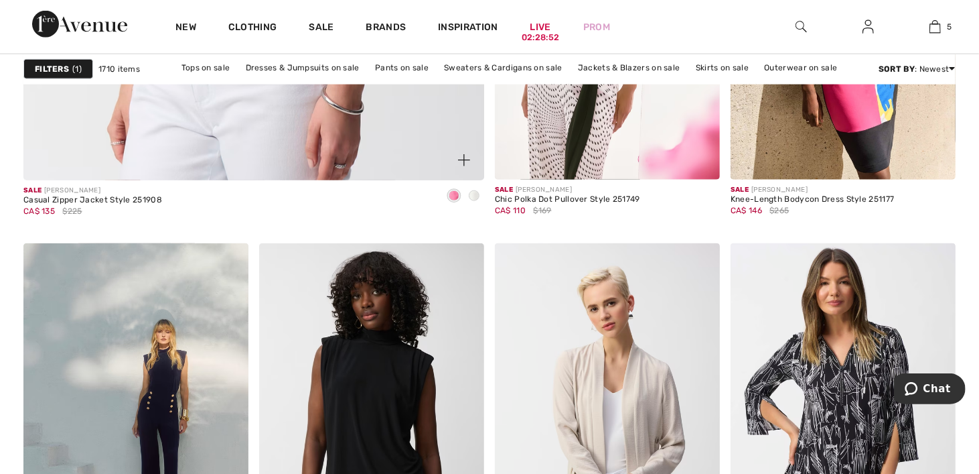
scroll to position [4287, 0]
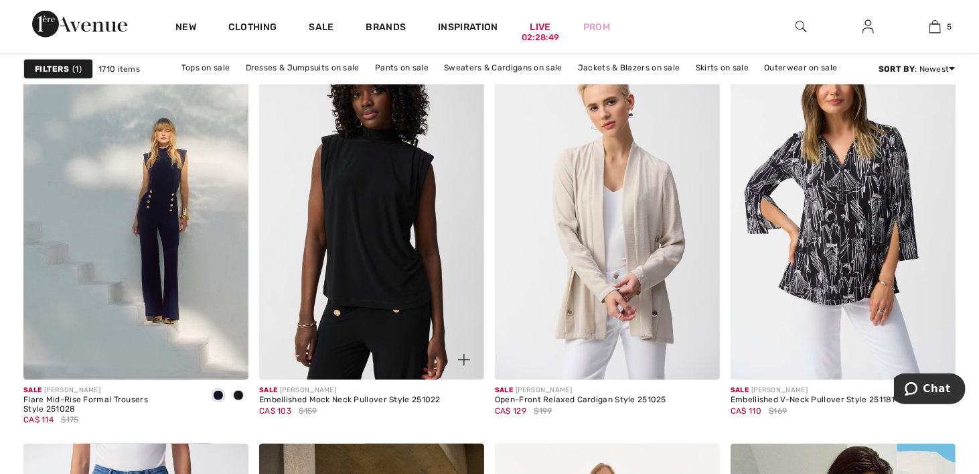
click at [397, 279] on img at bounding box center [371, 211] width 225 height 338
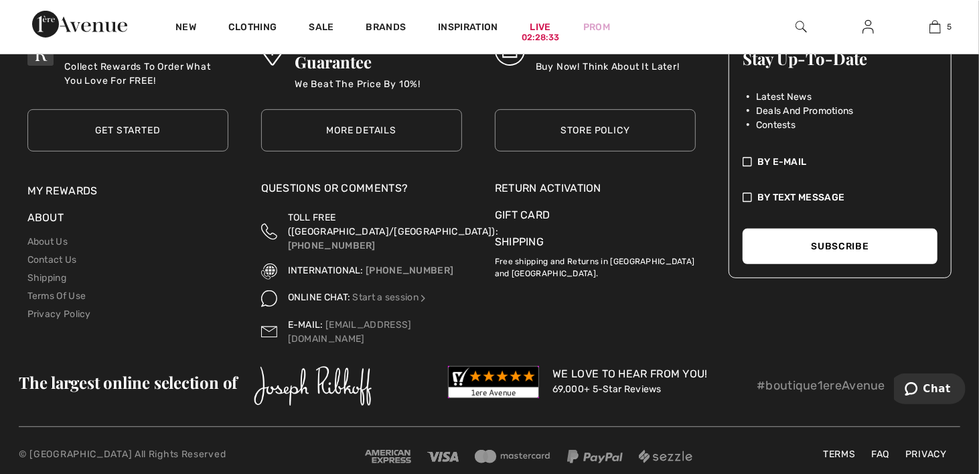
scroll to position [6326, 0]
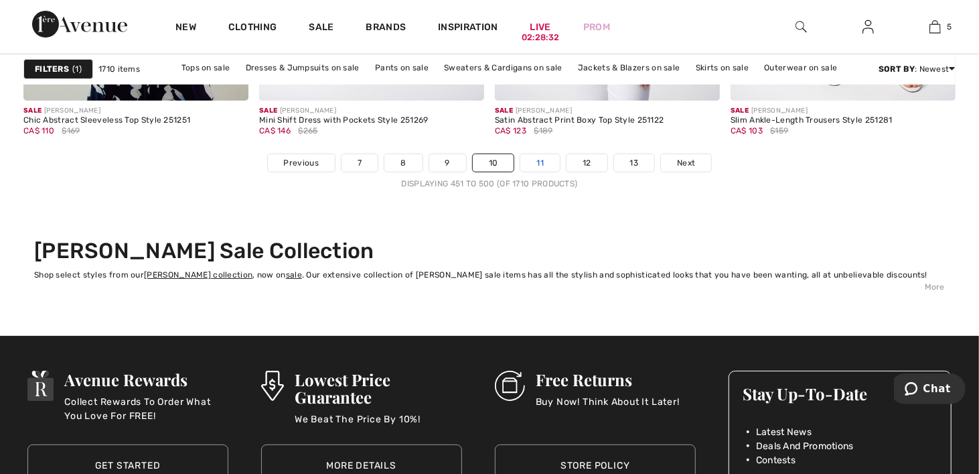
click at [540, 163] on link "11" at bounding box center [540, 162] width 40 height 17
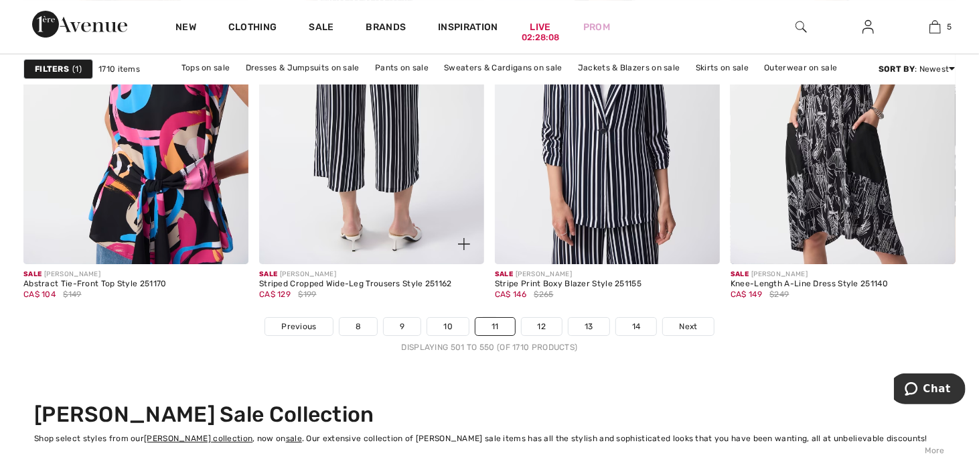
scroll to position [6364, 0]
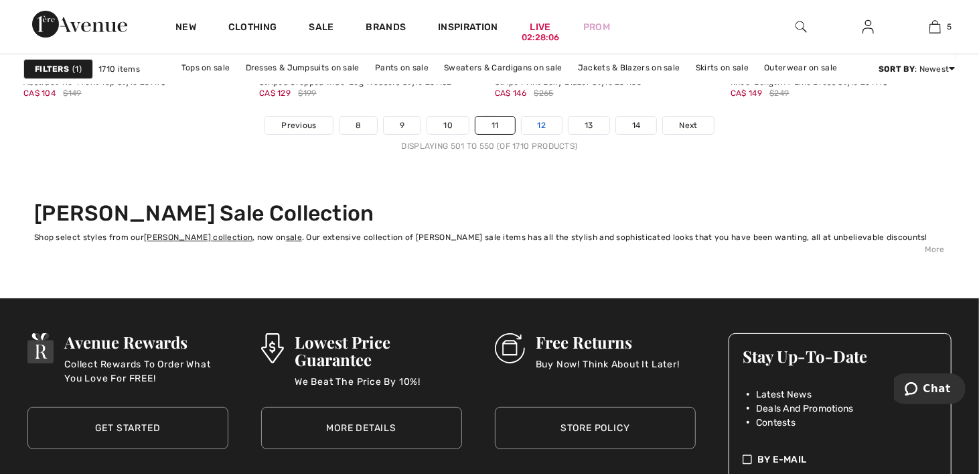
click at [541, 126] on link "12" at bounding box center [542, 125] width 41 height 17
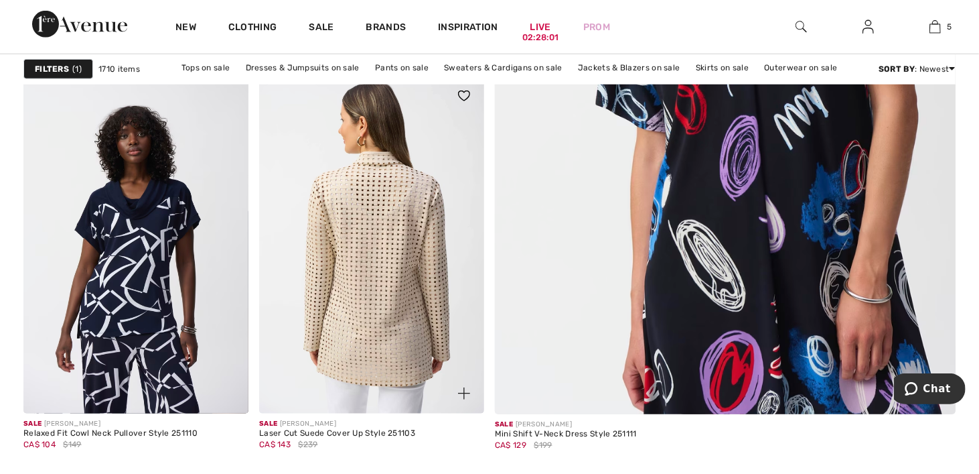
scroll to position [804, 0]
